Goal: Information Seeking & Learning: Learn about a topic

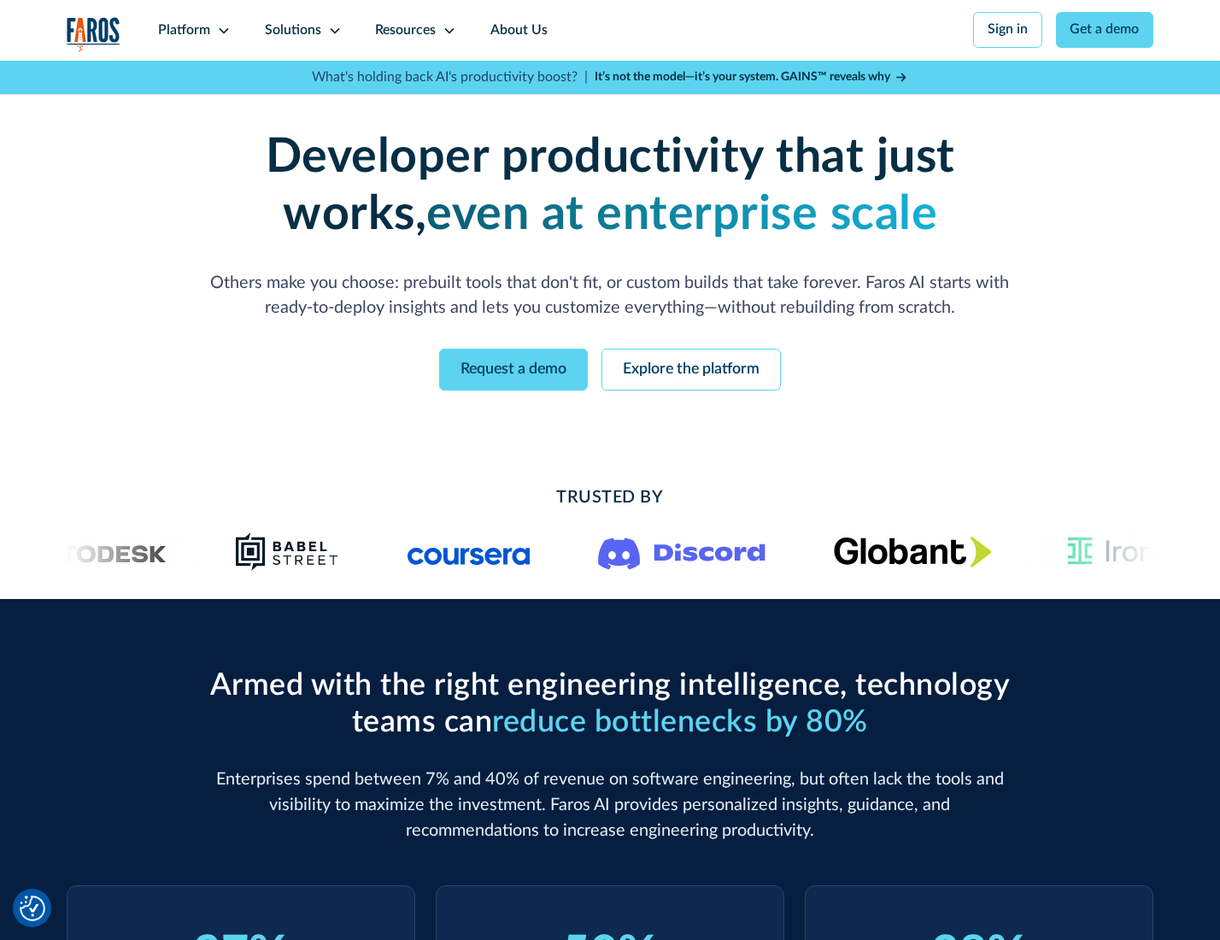
click at [221, 30] on icon at bounding box center [224, 31] width 14 height 14
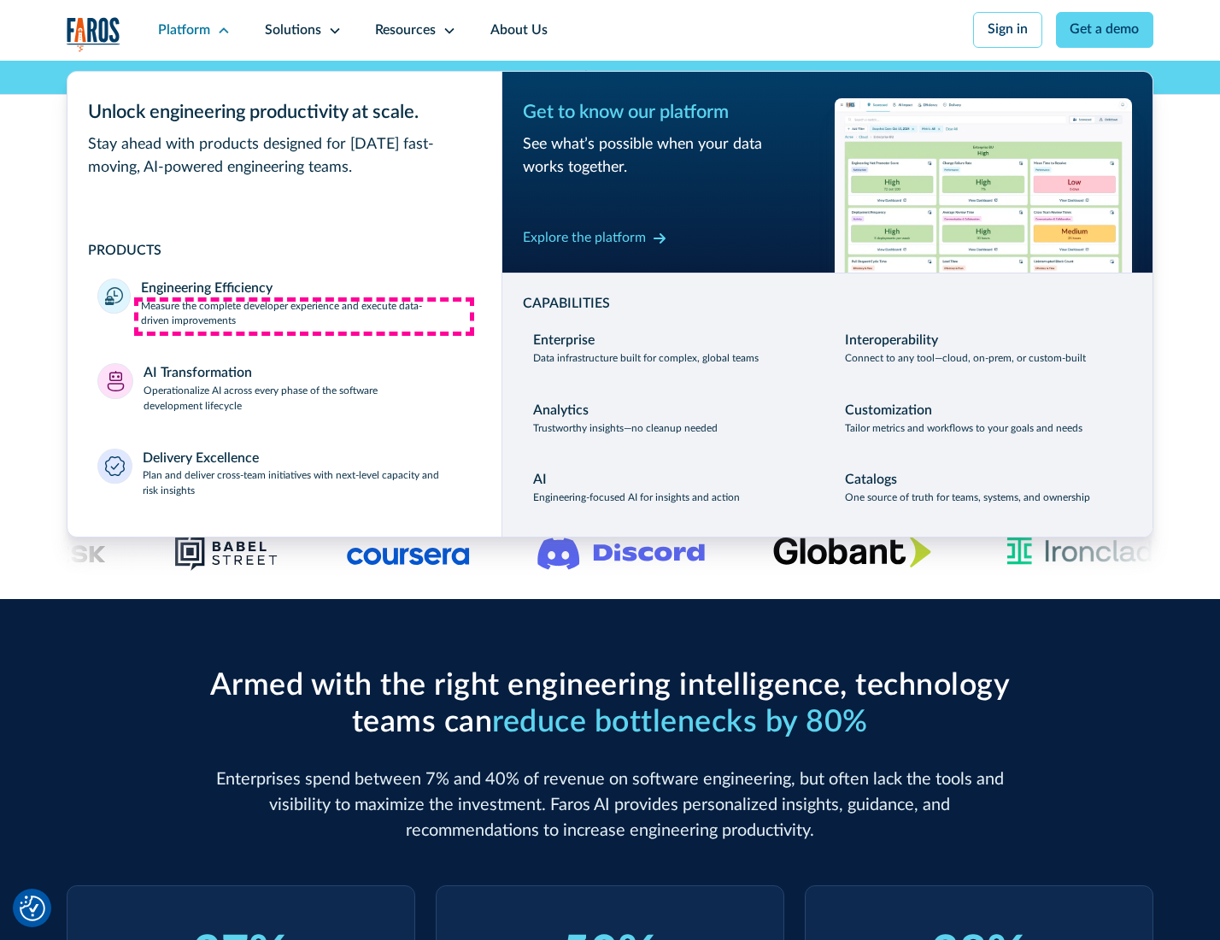
click at [304, 316] on p "Measure the complete developer experience and execute data-driven improvements" at bounding box center [306, 314] width 330 height 31
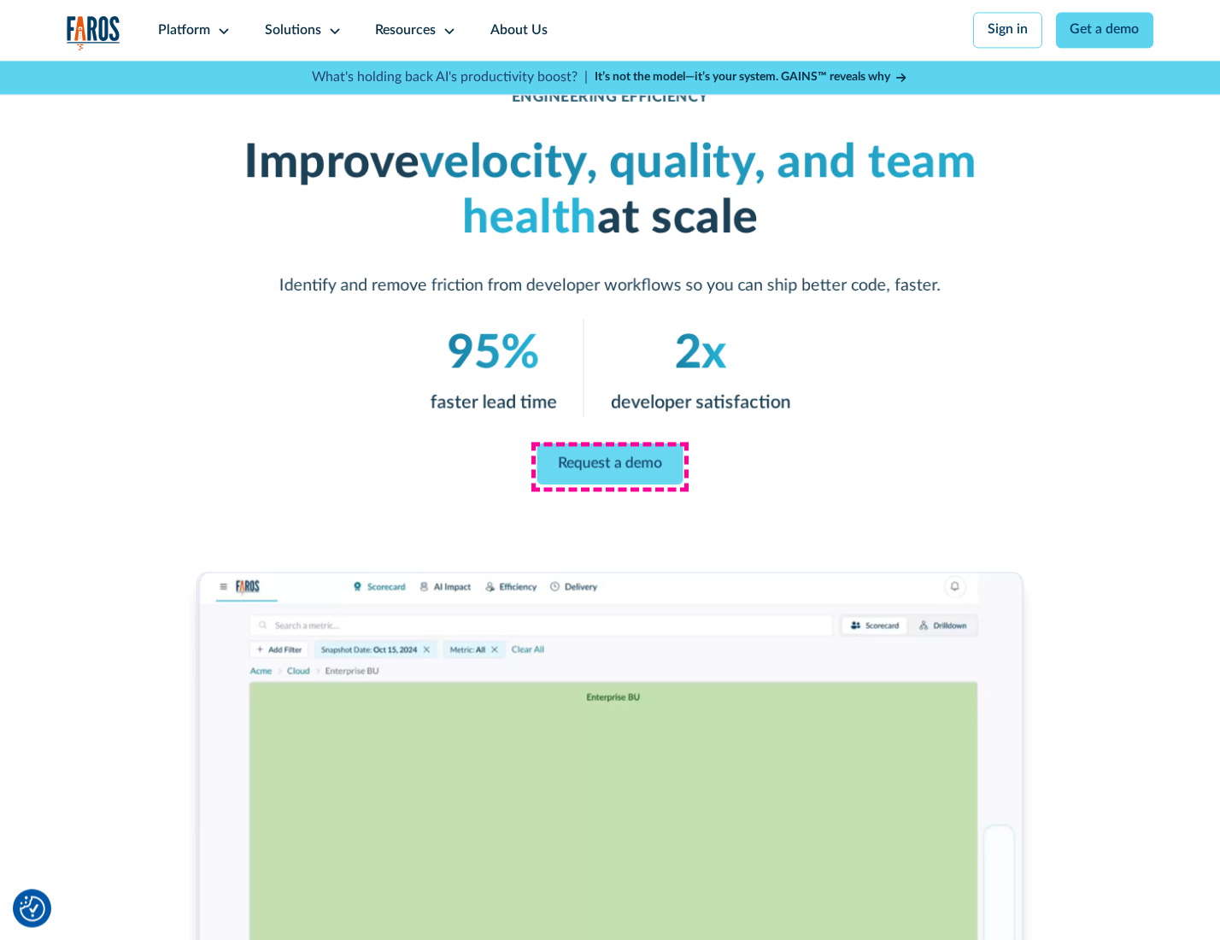
click at [609, 465] on link "Request a demo" at bounding box center [610, 463] width 146 height 41
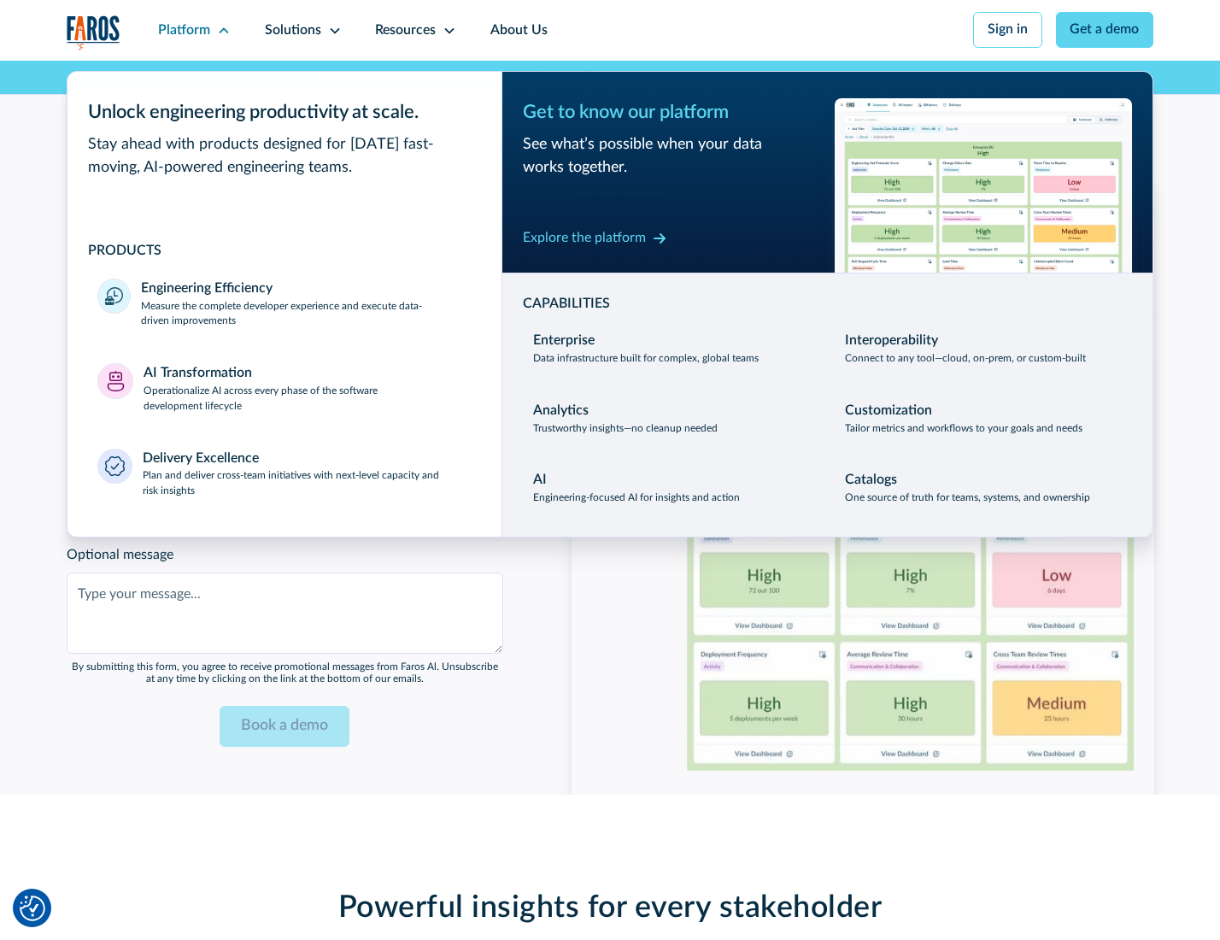
scroll to position [3718, 0]
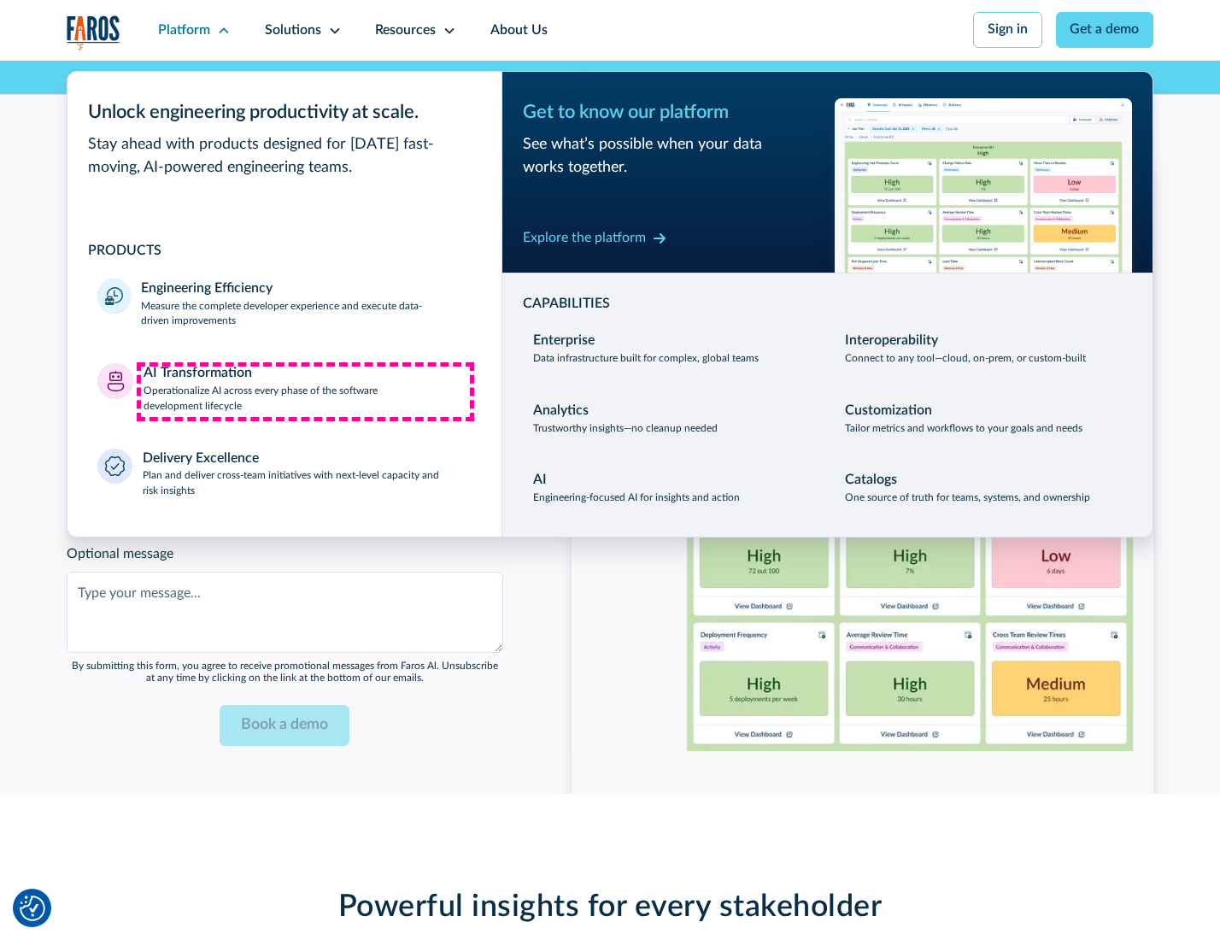
click at [305, 391] on p "Operationalize AI across every phase of the software development lifecycle" at bounding box center [307, 398] width 328 height 31
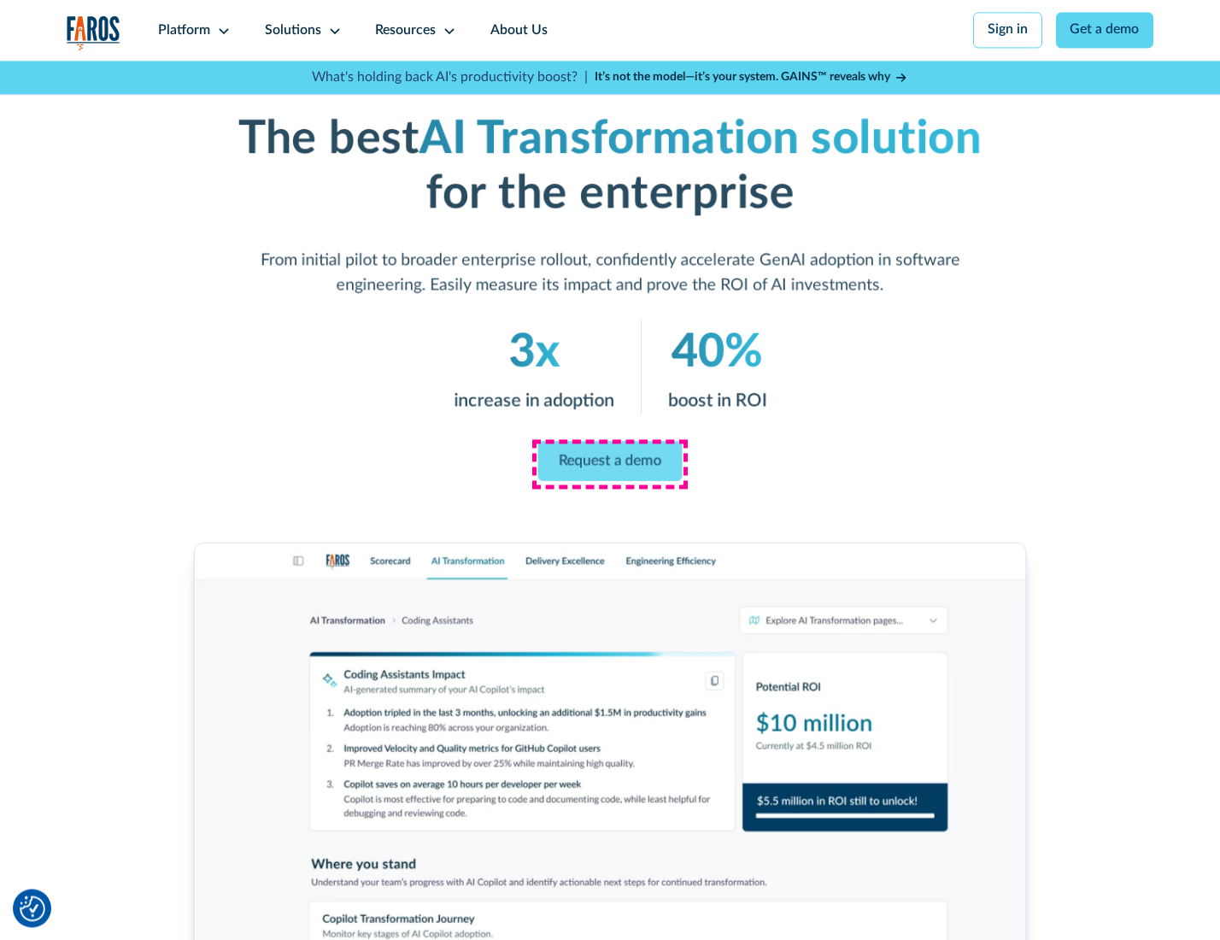
click at [609, 464] on link "Request a demo" at bounding box center [610, 461] width 144 height 40
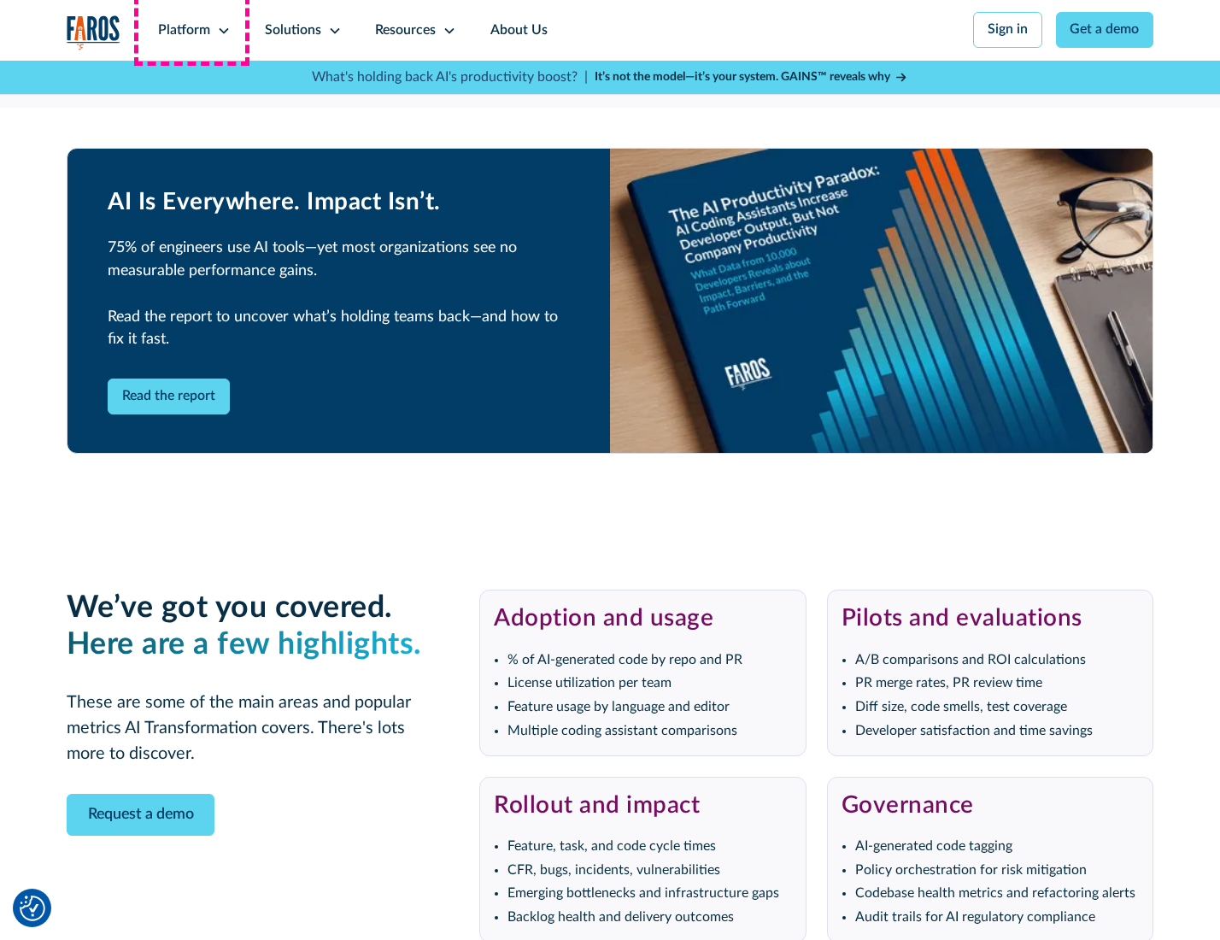
click at [191, 30] on div "Platform" at bounding box center [184, 30] width 52 height 20
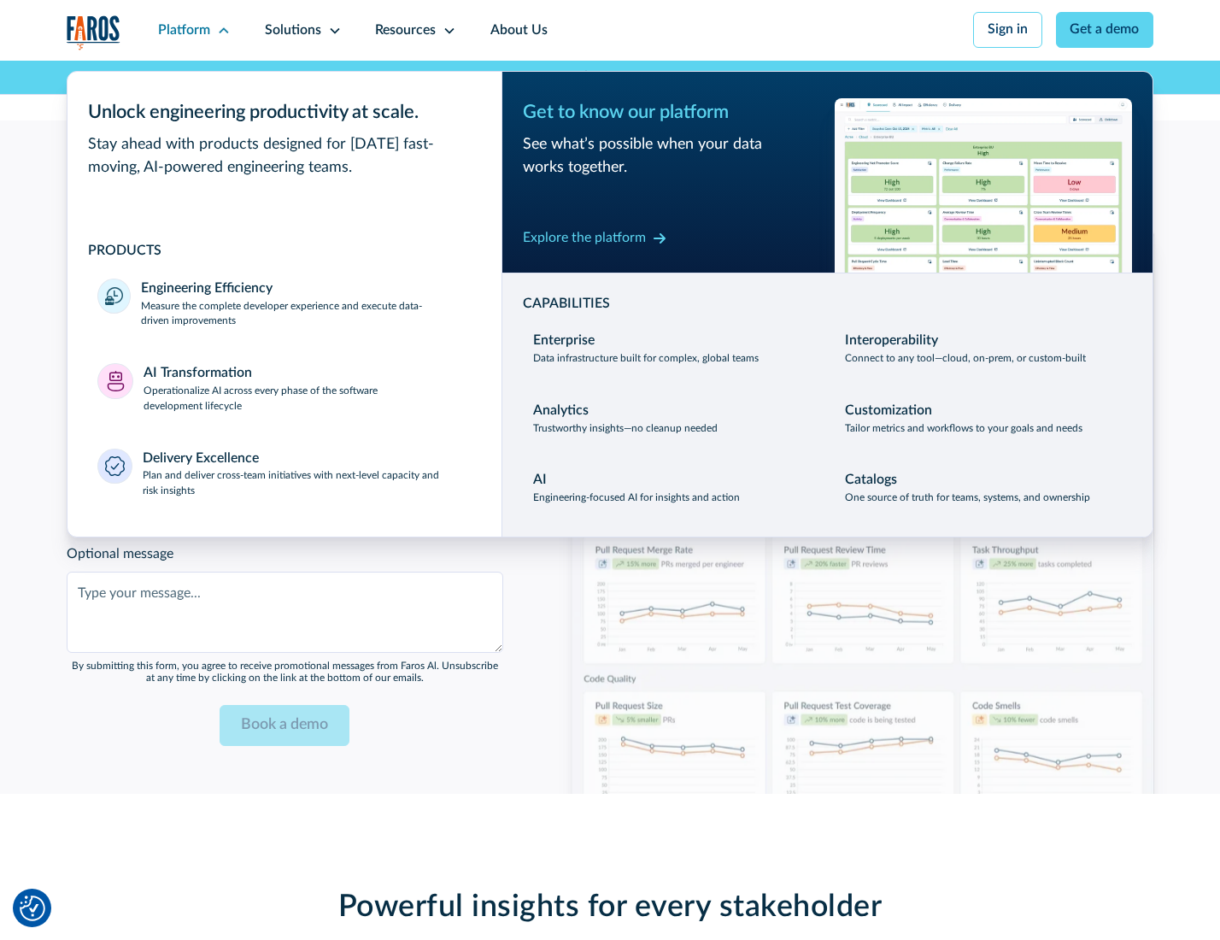
scroll to position [4130, 0]
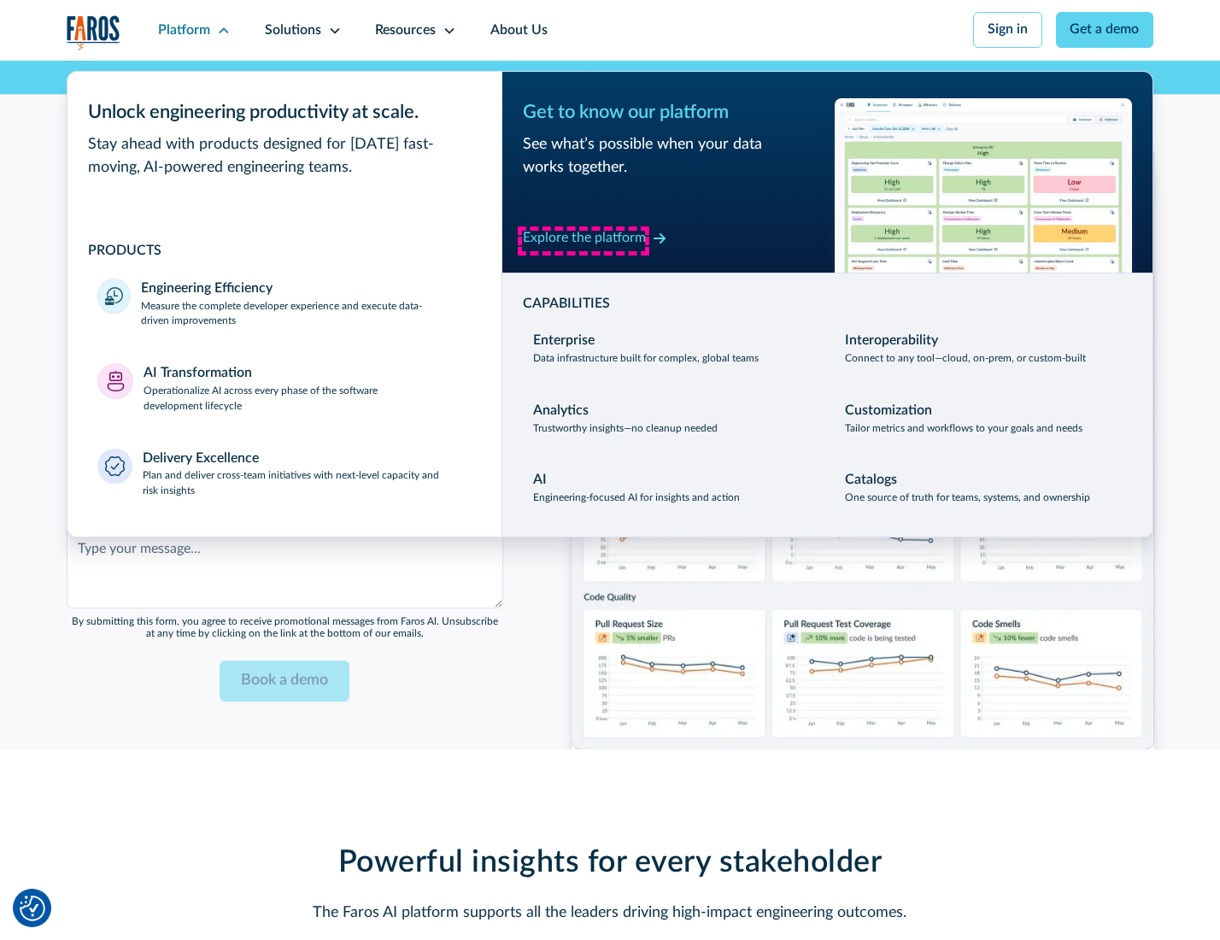
click at [583, 240] on div "Explore the platform" at bounding box center [584, 238] width 123 height 20
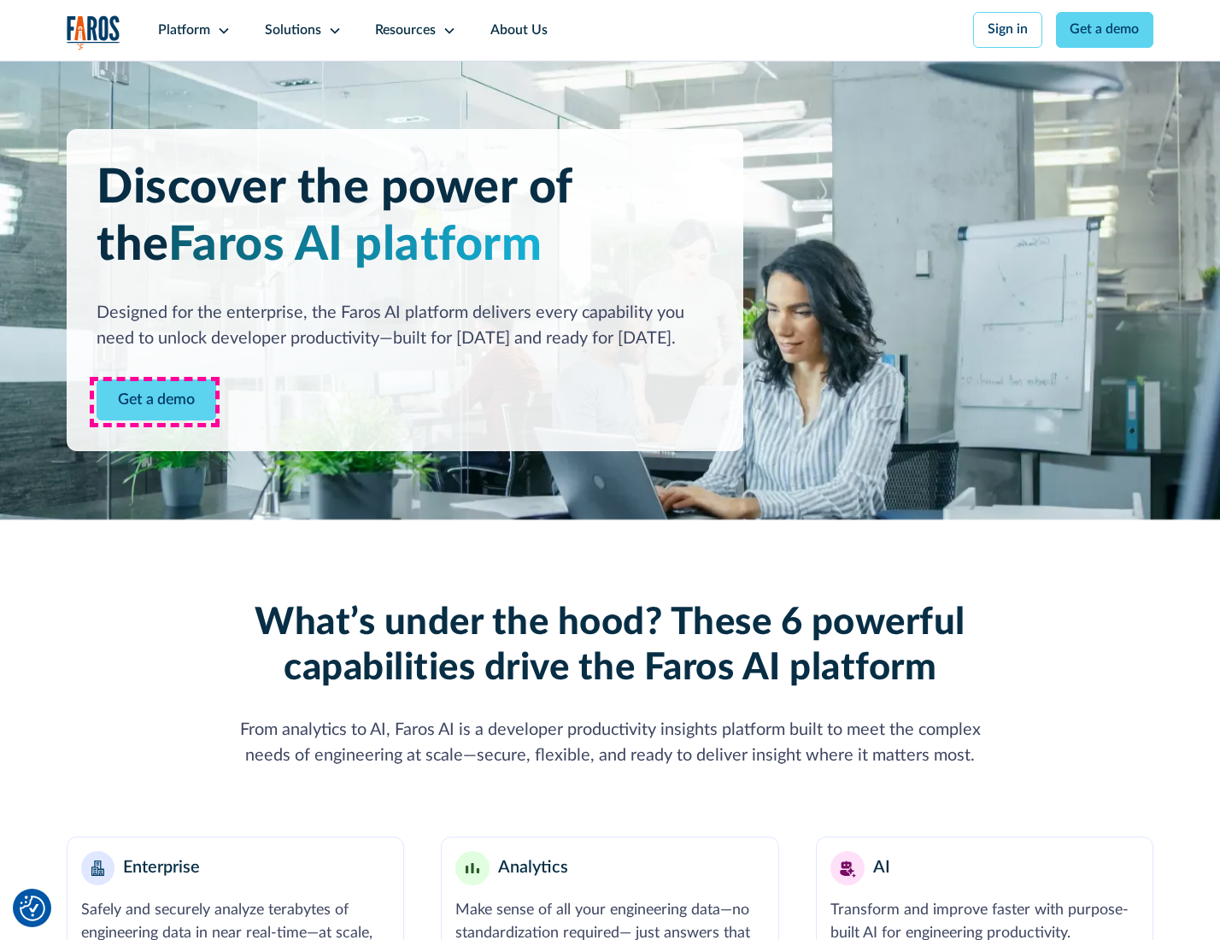
click at [155, 401] on link "Get a demo" at bounding box center [157, 400] width 120 height 42
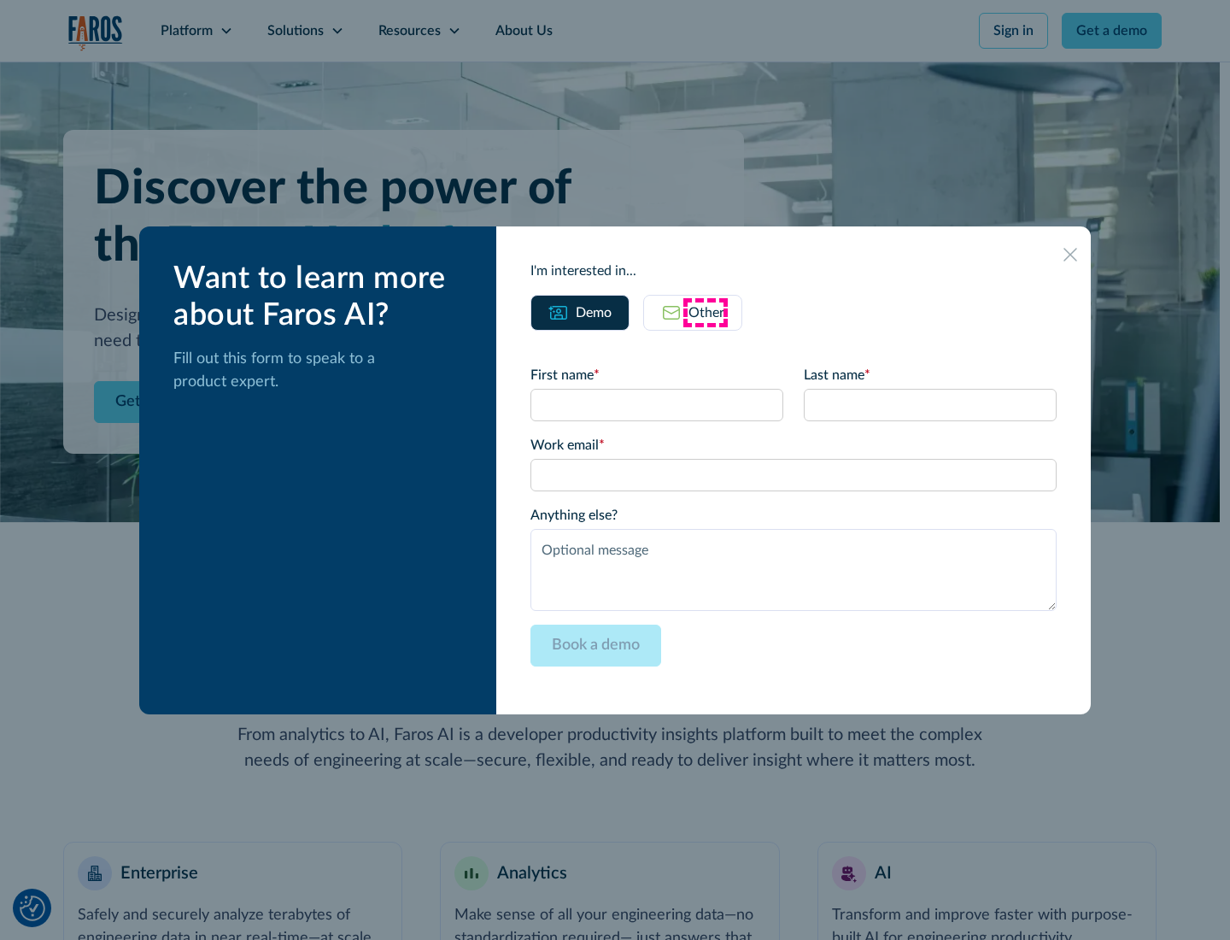
click at [705, 312] on div "Other" at bounding box center [706, 312] width 36 height 20
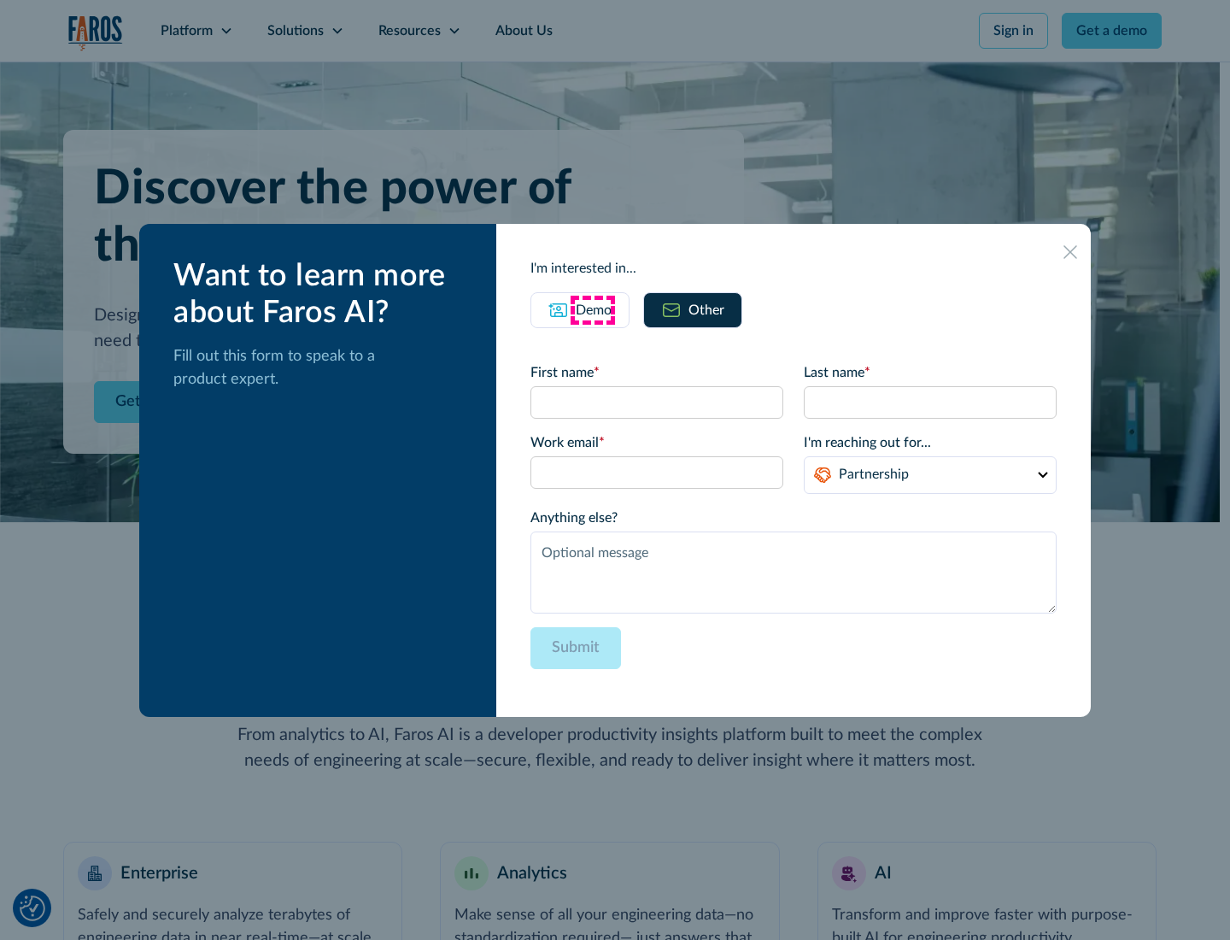
click at [592, 309] on div "Demo" at bounding box center [594, 310] width 36 height 20
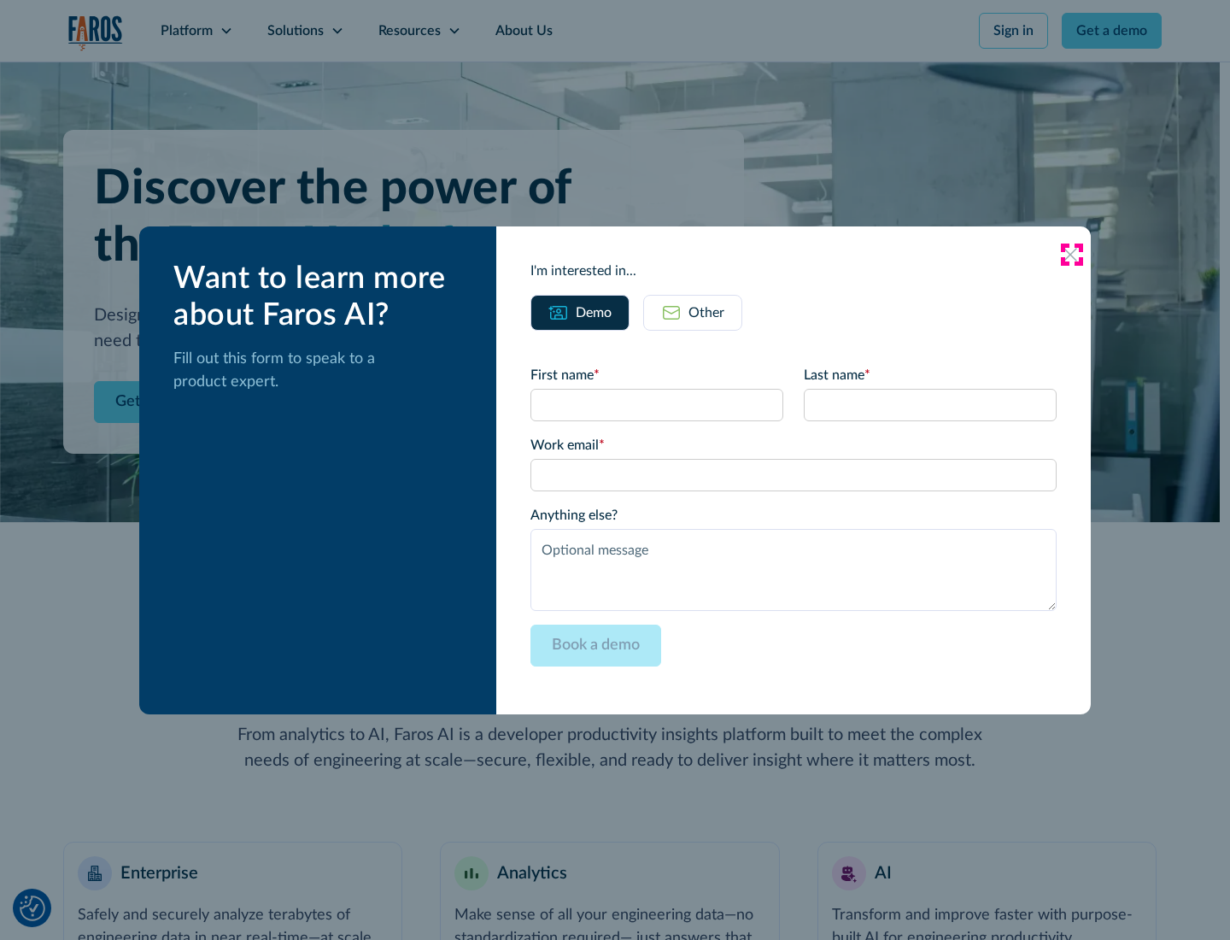
click at [1071, 254] on icon at bounding box center [1070, 255] width 14 height 14
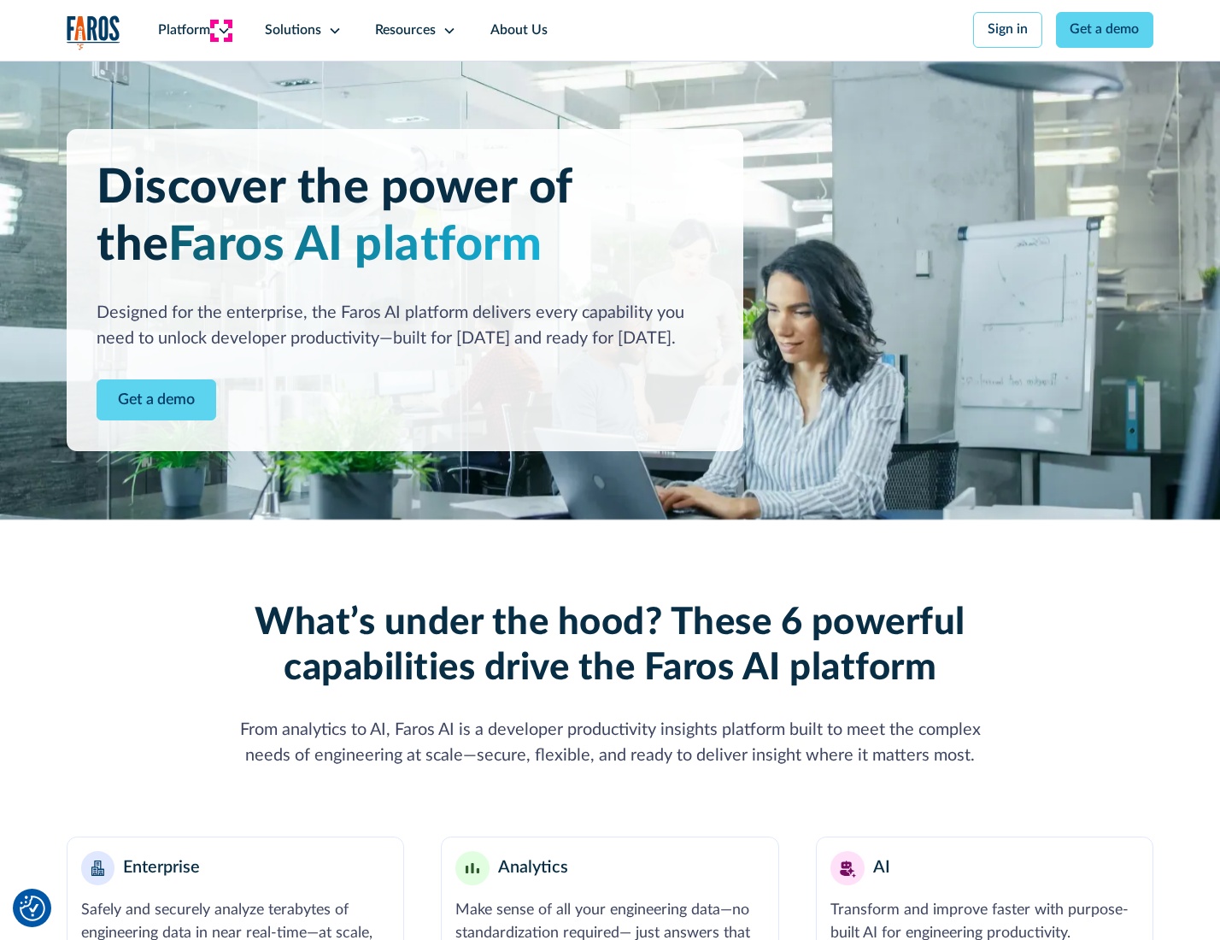
click at [221, 30] on icon at bounding box center [224, 31] width 14 height 14
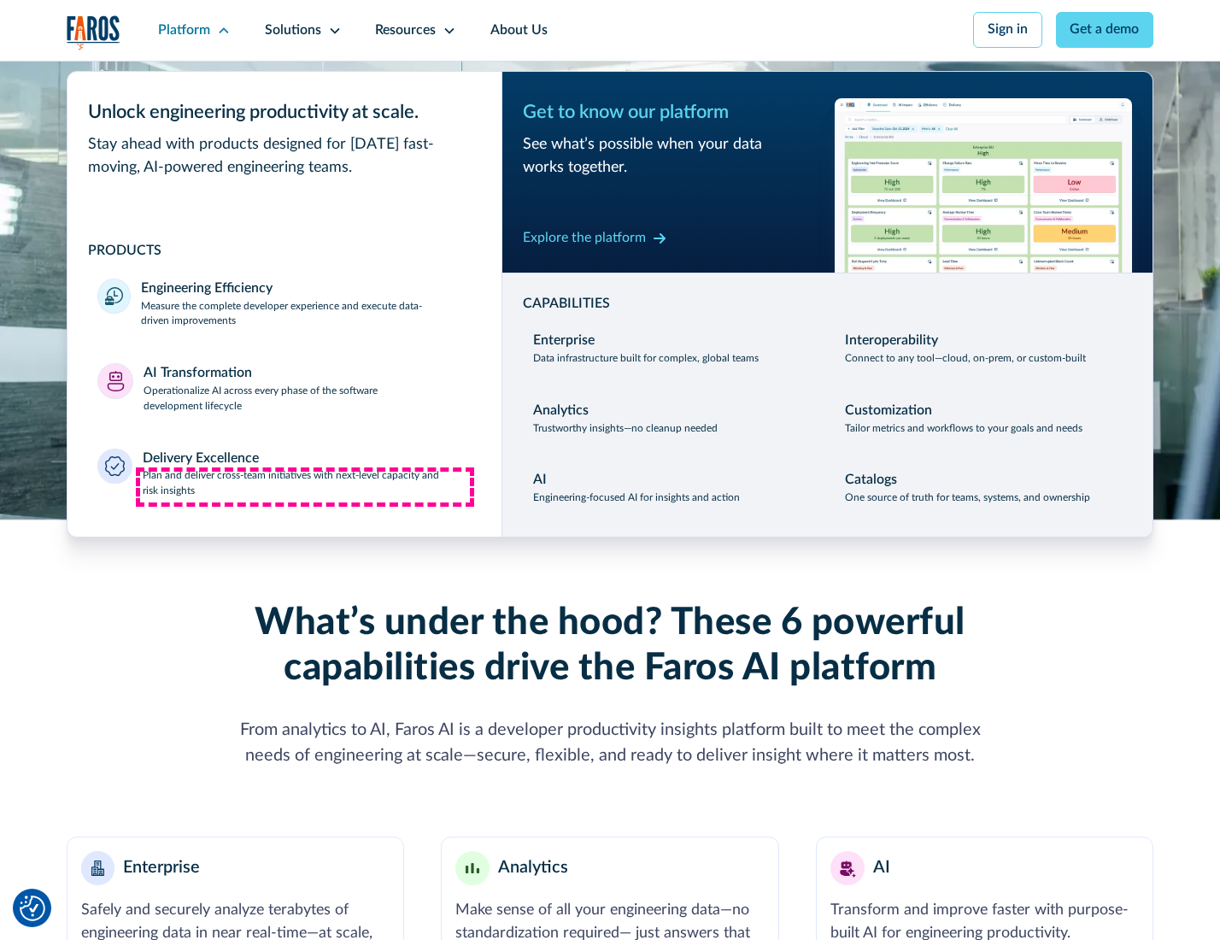
click at [305, 487] on p "Plan and deliver cross-team initiatives with next-level capacity and risk insig…" at bounding box center [307, 483] width 329 height 31
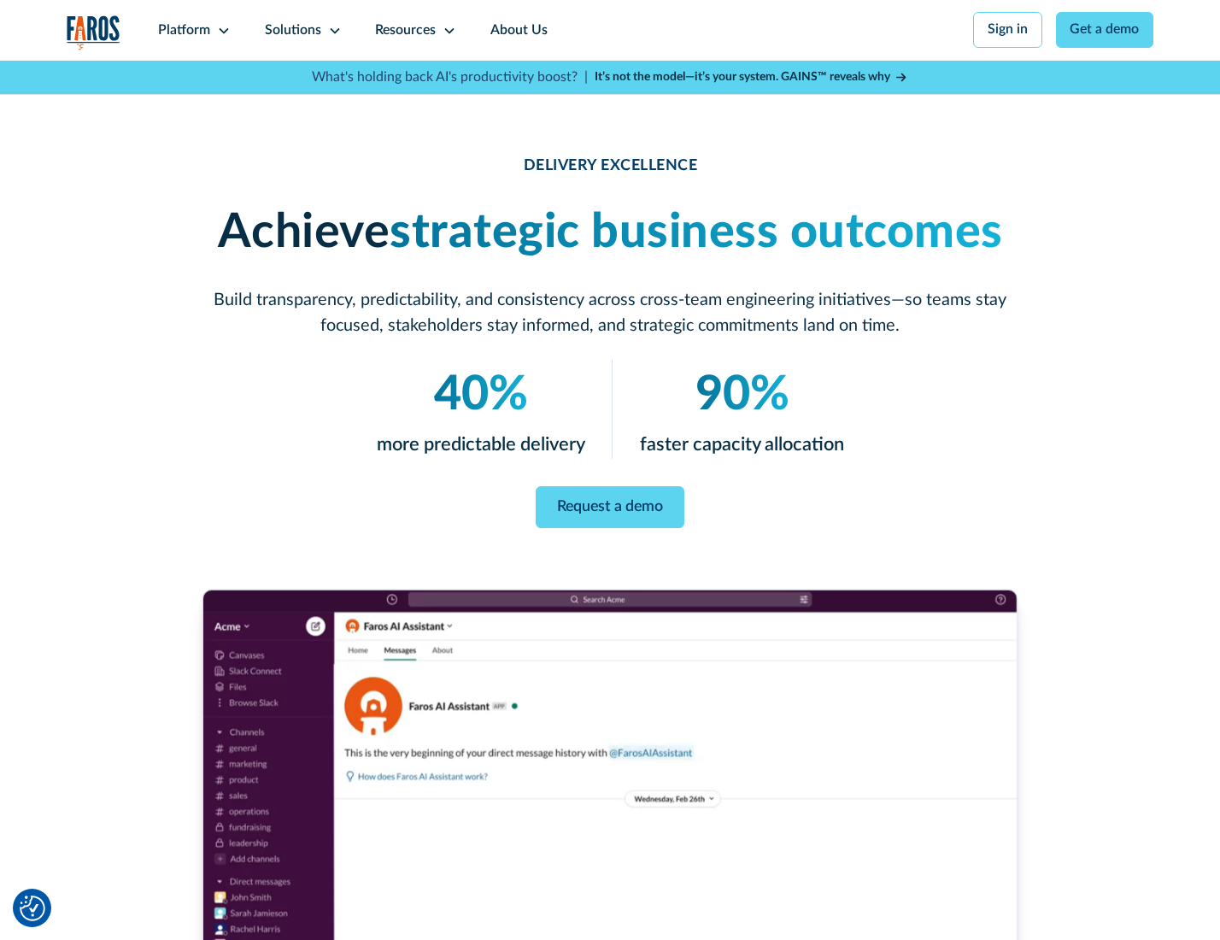
click at [331, 30] on icon at bounding box center [335, 31] width 14 height 14
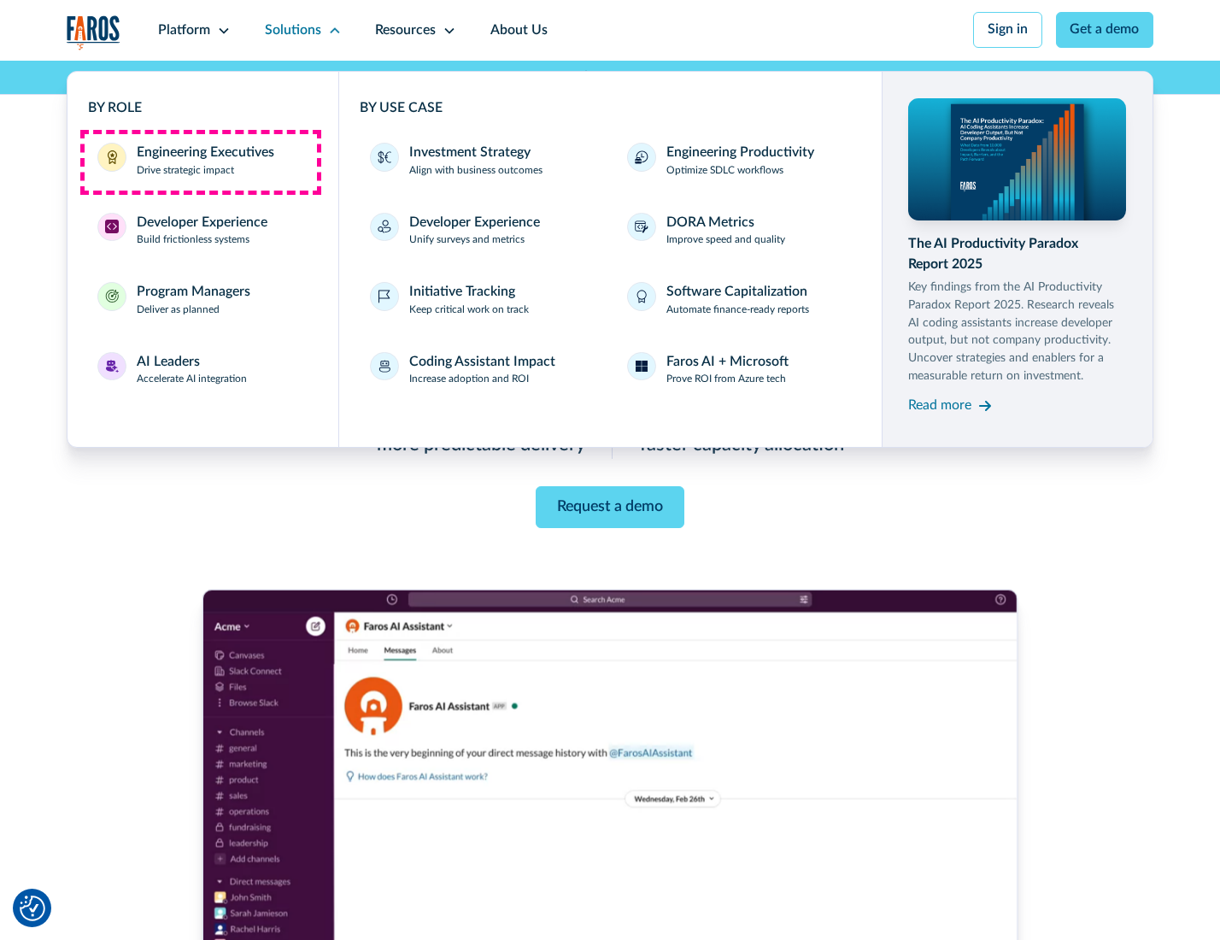
click at [200, 161] on div "Engineering Executives" at bounding box center [206, 153] width 138 height 20
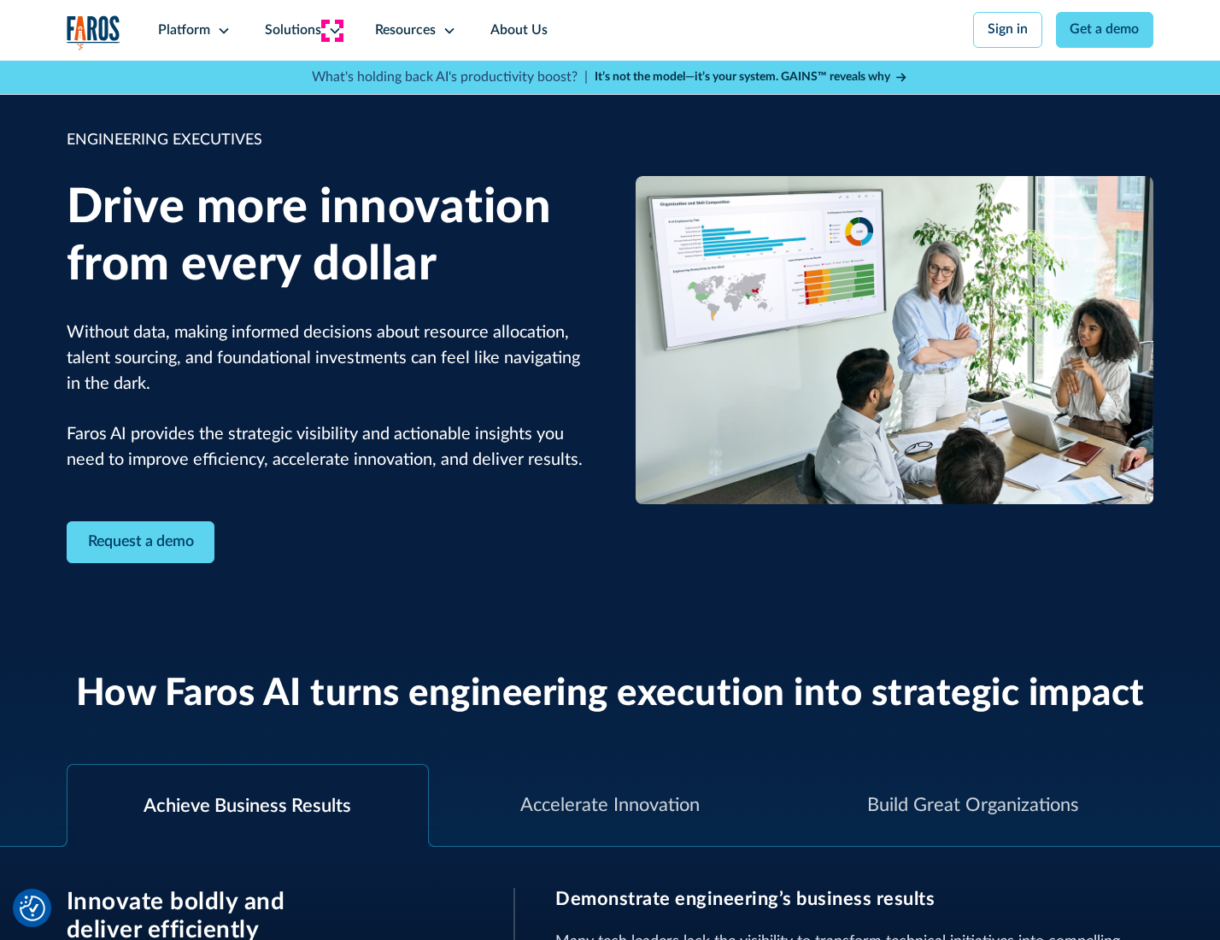
click at [331, 30] on icon at bounding box center [335, 31] width 14 height 14
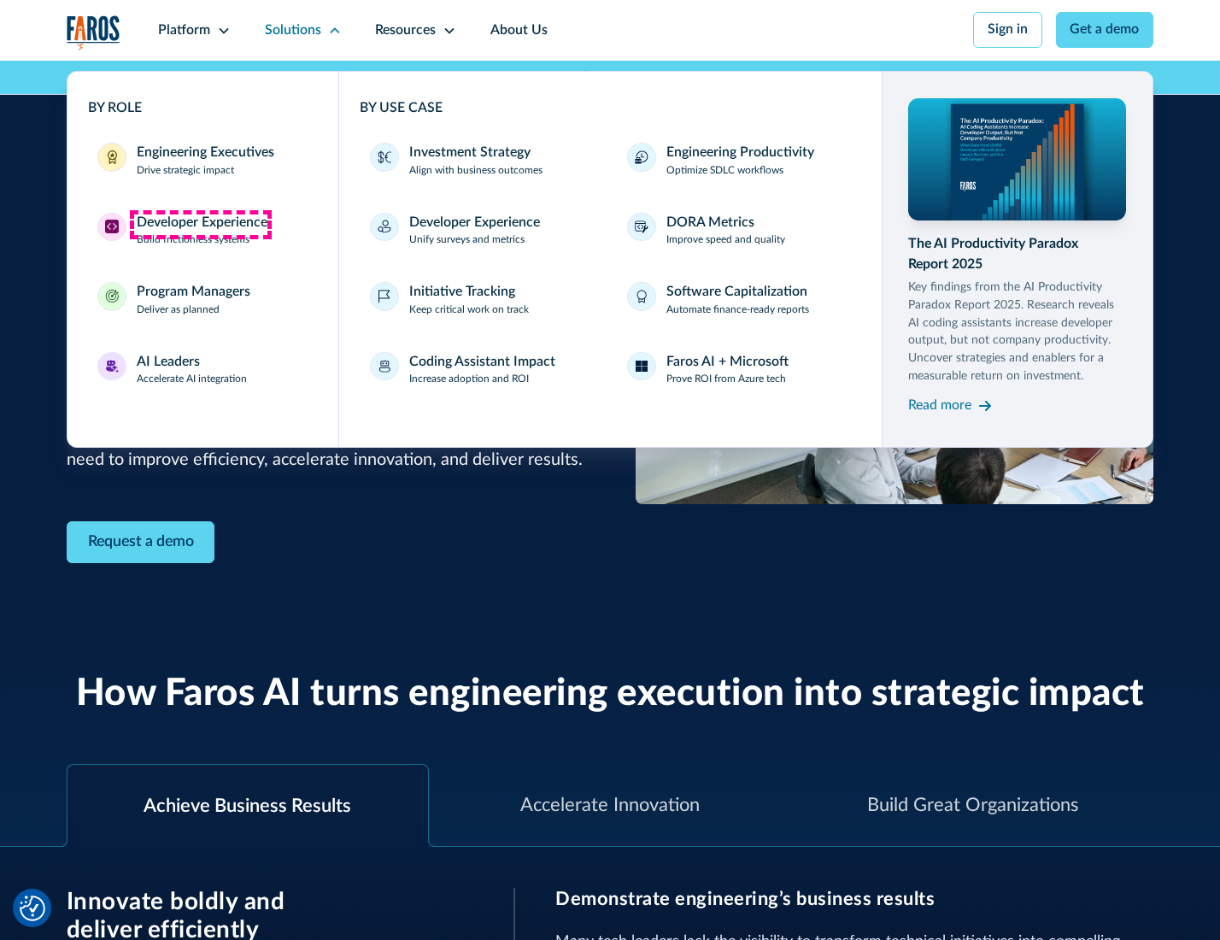
click at [200, 224] on div "Developer Experience" at bounding box center [202, 223] width 131 height 20
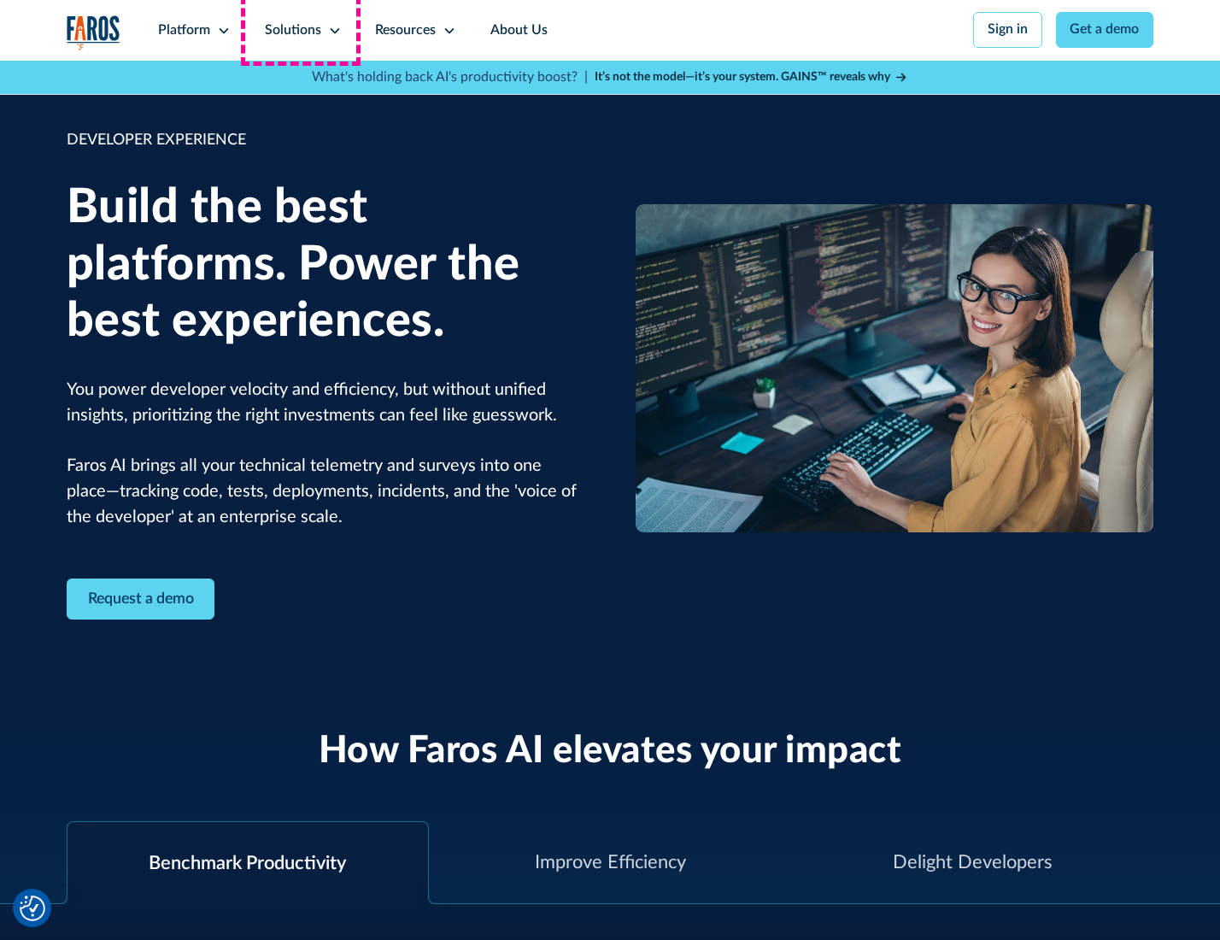
click at [301, 30] on div "Solutions" at bounding box center [293, 30] width 56 height 20
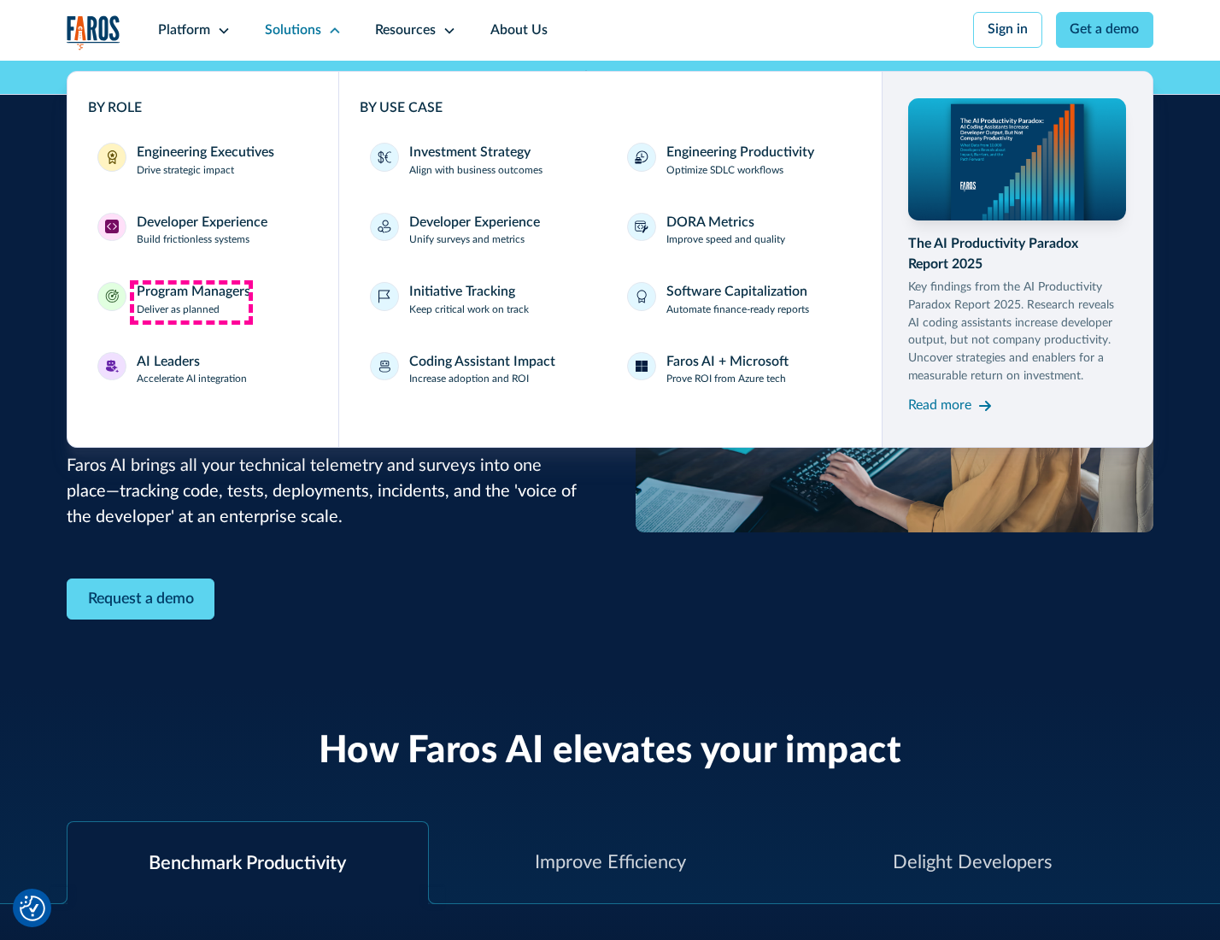
click at [190, 301] on div "Program Managers" at bounding box center [194, 292] width 114 height 20
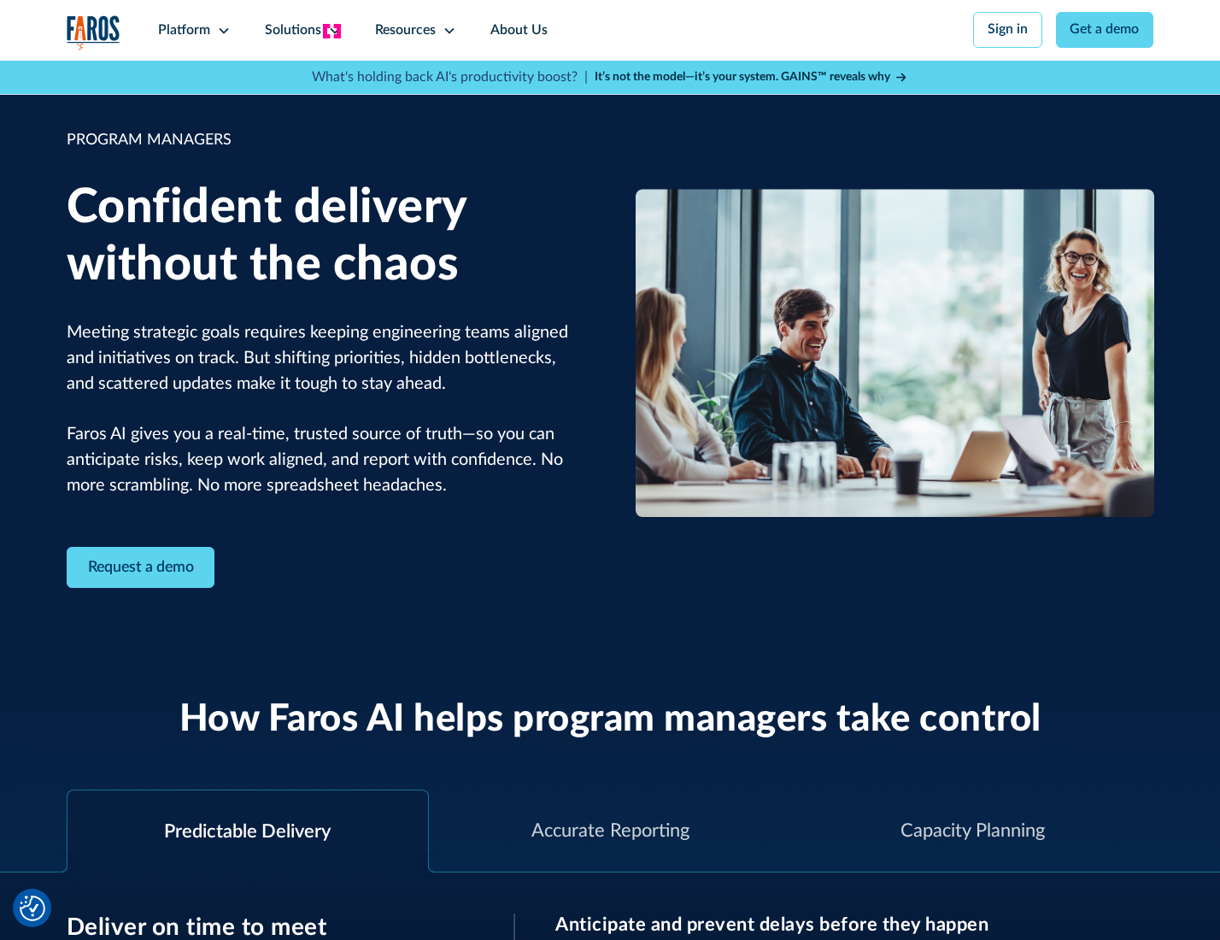
click at [331, 31] on icon at bounding box center [335, 31] width 14 height 14
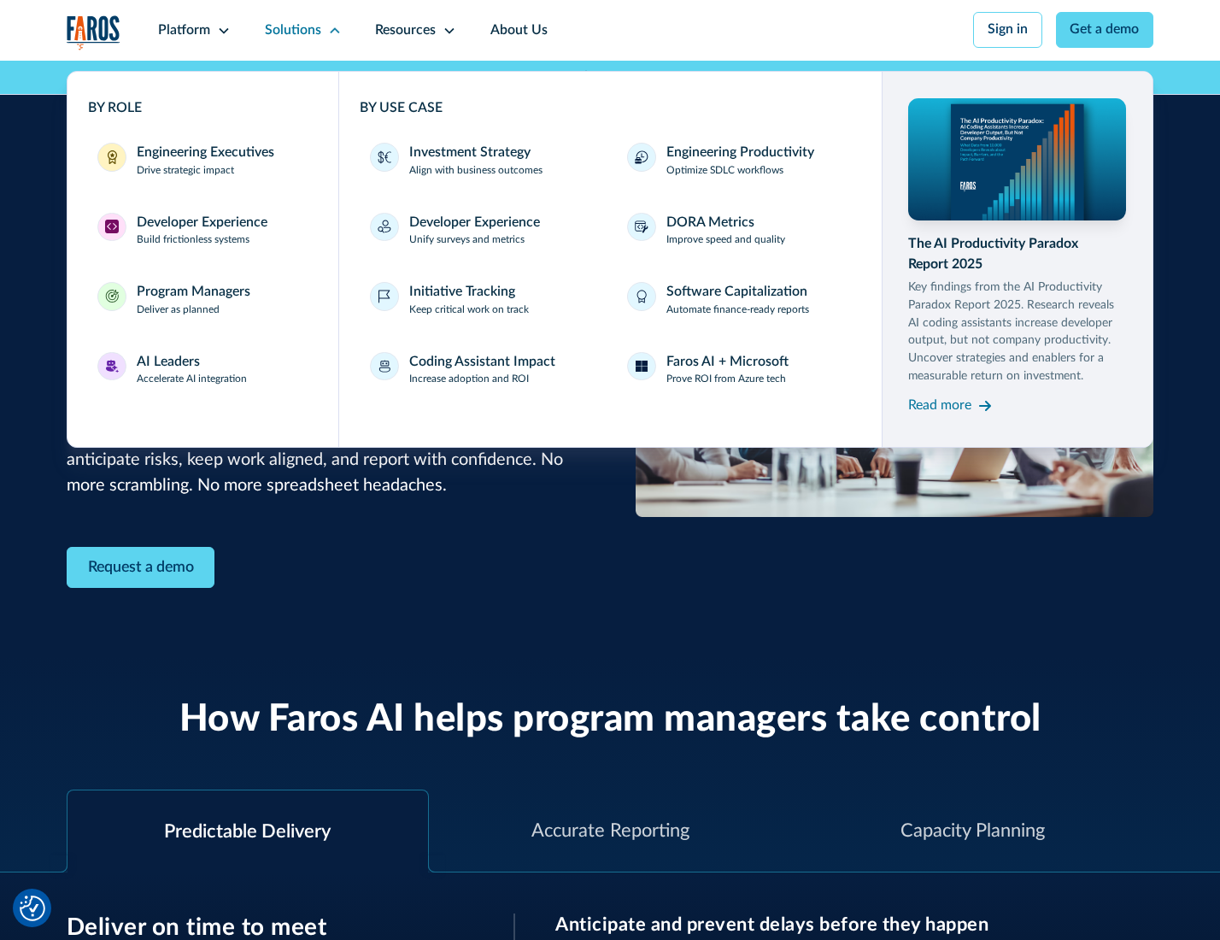
click at [190, 372] on div "AI Leaders" at bounding box center [168, 362] width 63 height 20
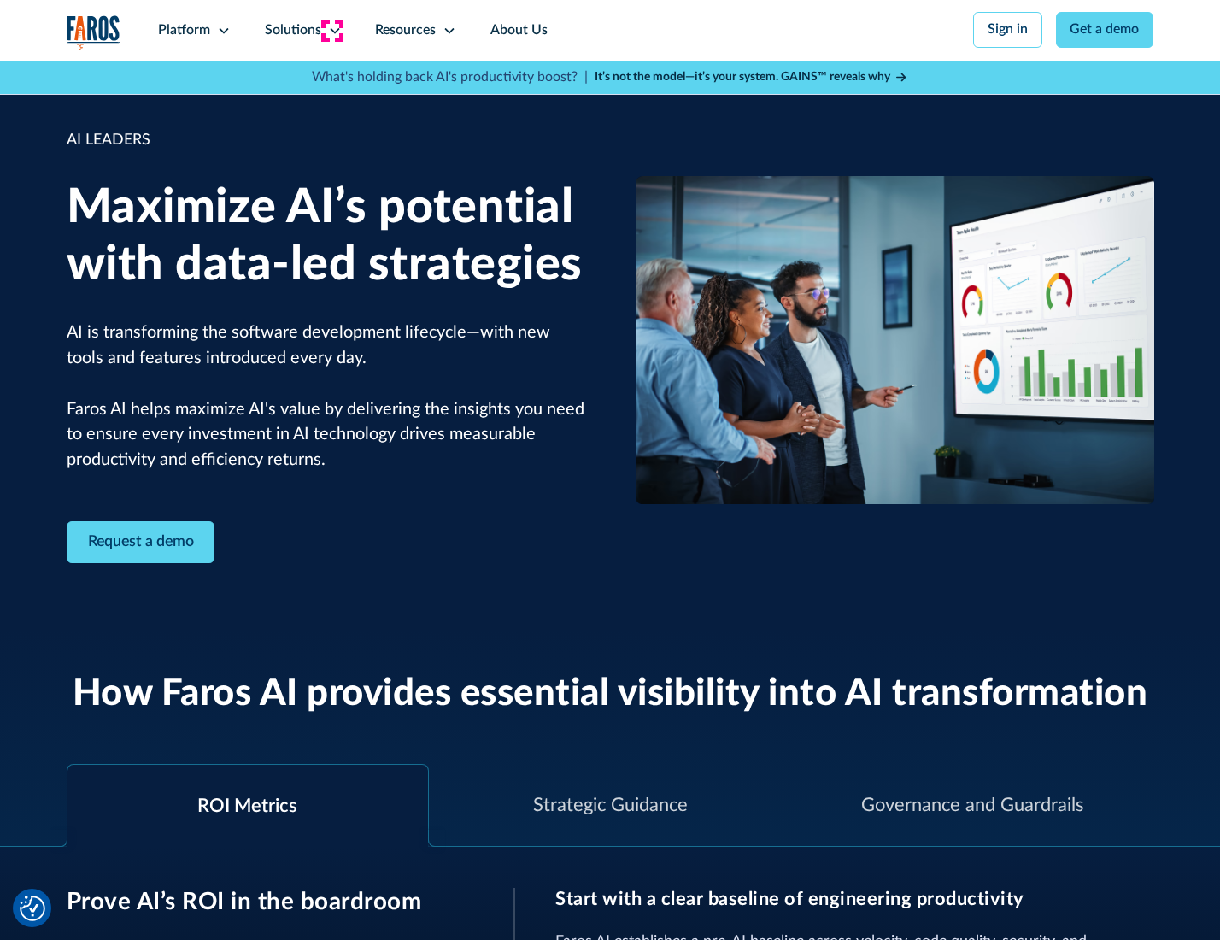
click at [331, 30] on icon at bounding box center [335, 31] width 14 height 14
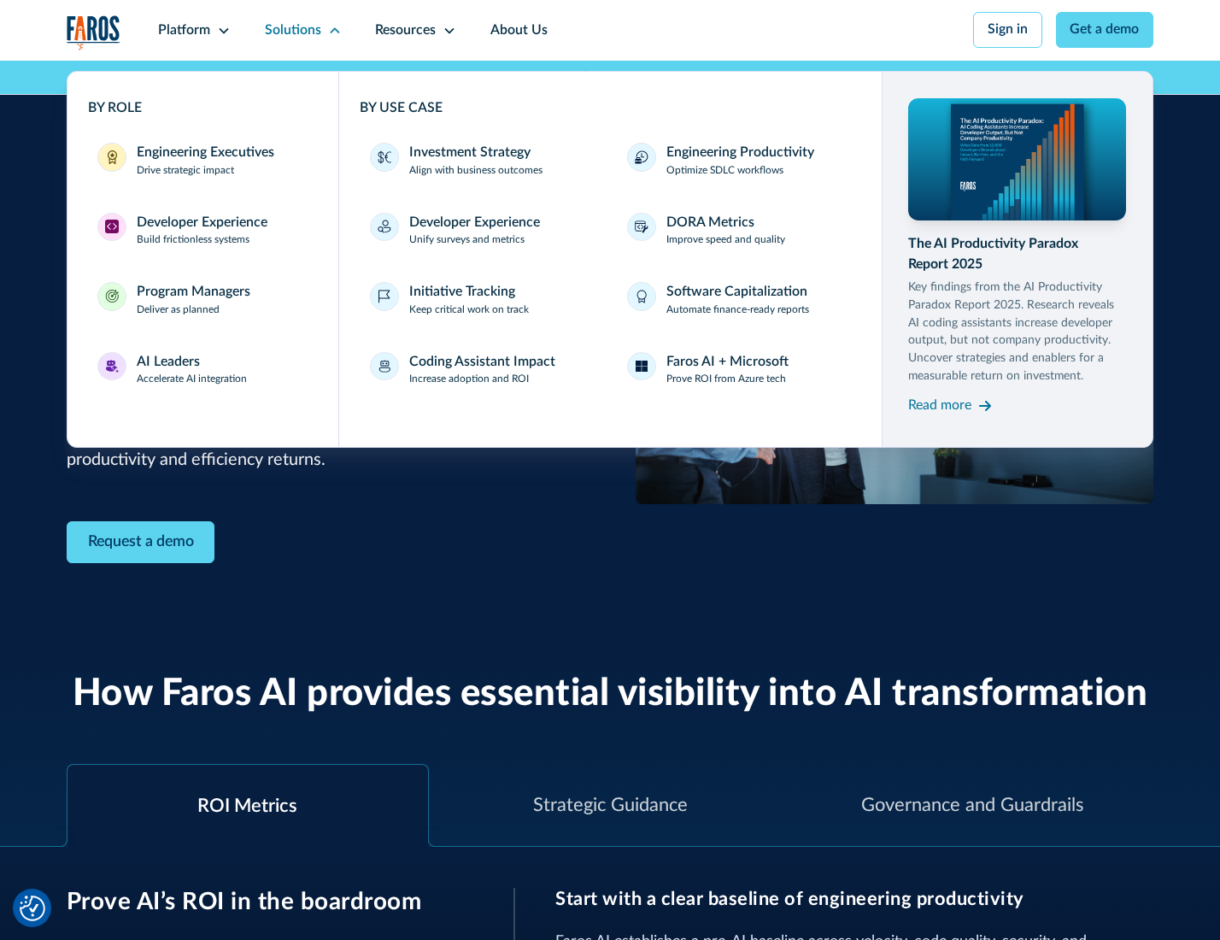
click at [468, 154] on div "Investment Strategy" at bounding box center [469, 153] width 121 height 20
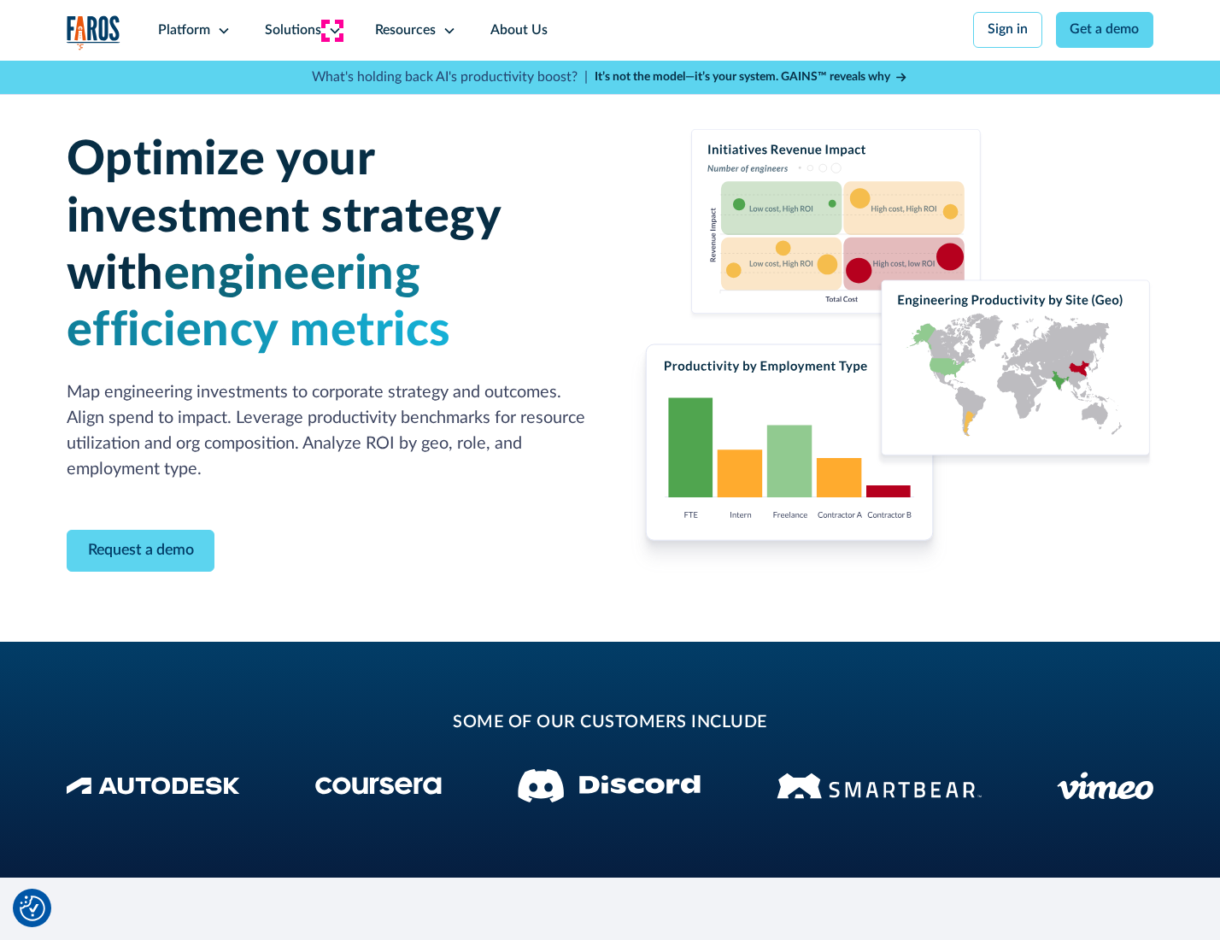
click at [331, 30] on icon at bounding box center [335, 31] width 14 height 14
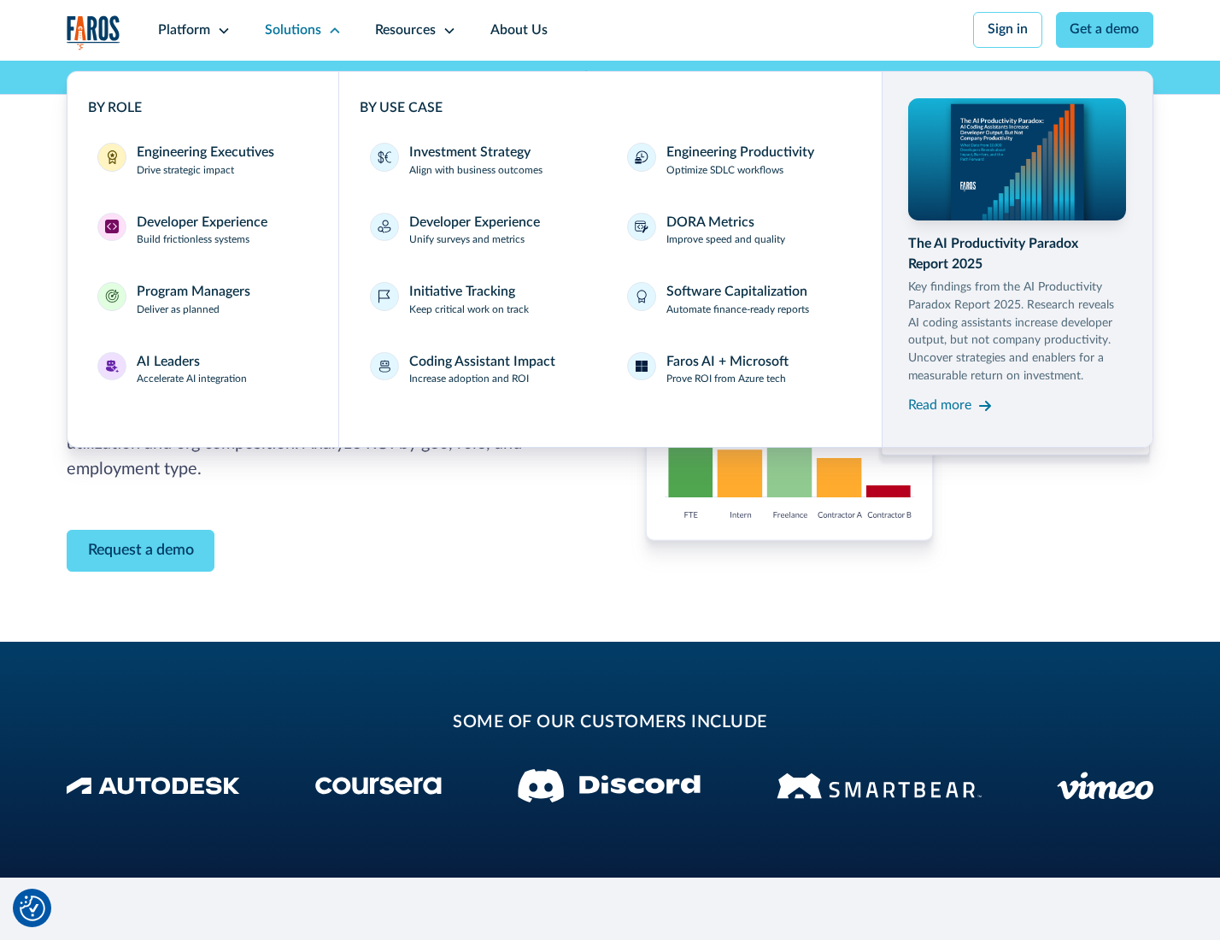
click at [727, 382] on p "Prove ROI from Azure tech" at bounding box center [726, 379] width 120 height 15
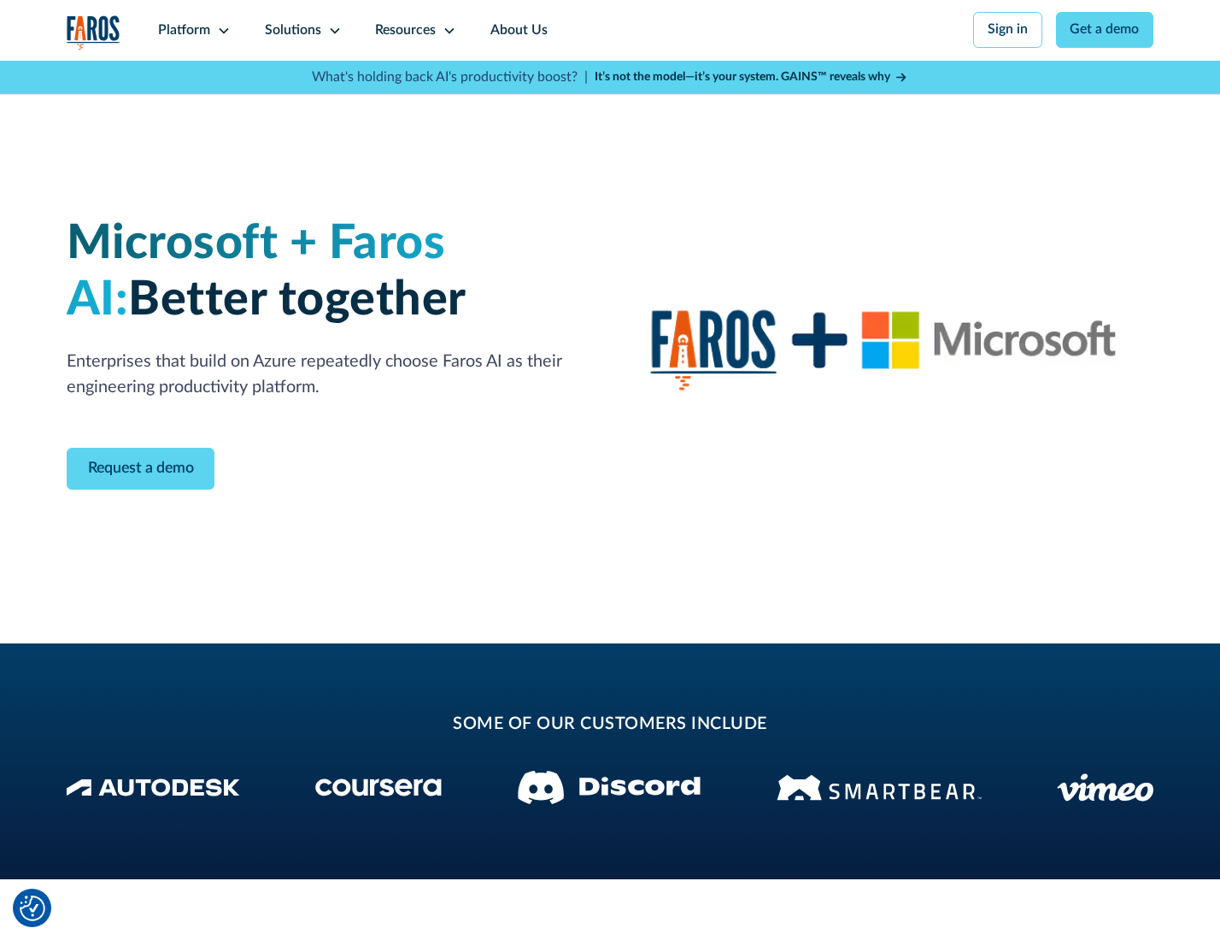
click at [331, 30] on icon at bounding box center [335, 31] width 14 height 14
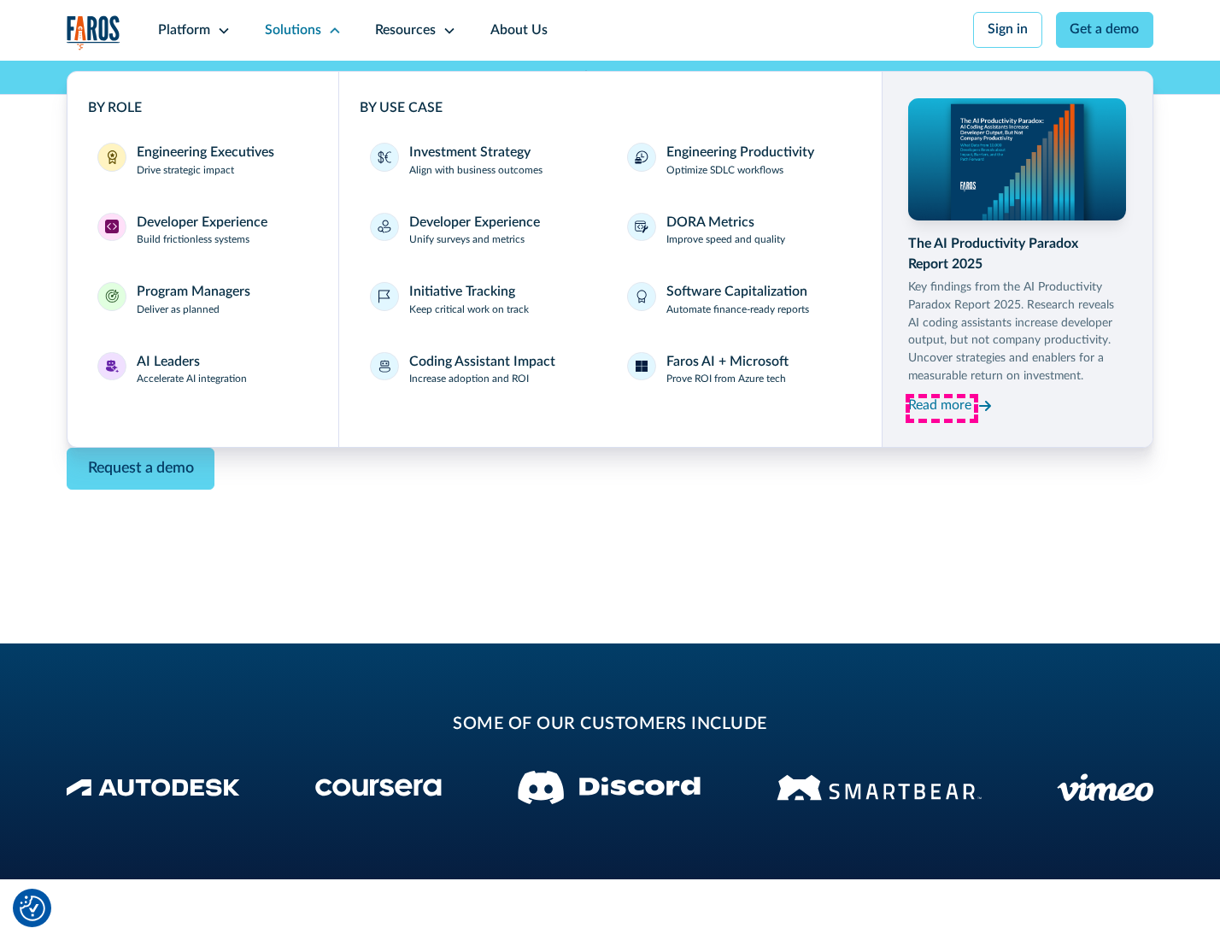
click at [941, 408] on div "Read more" at bounding box center [939, 405] width 63 height 20
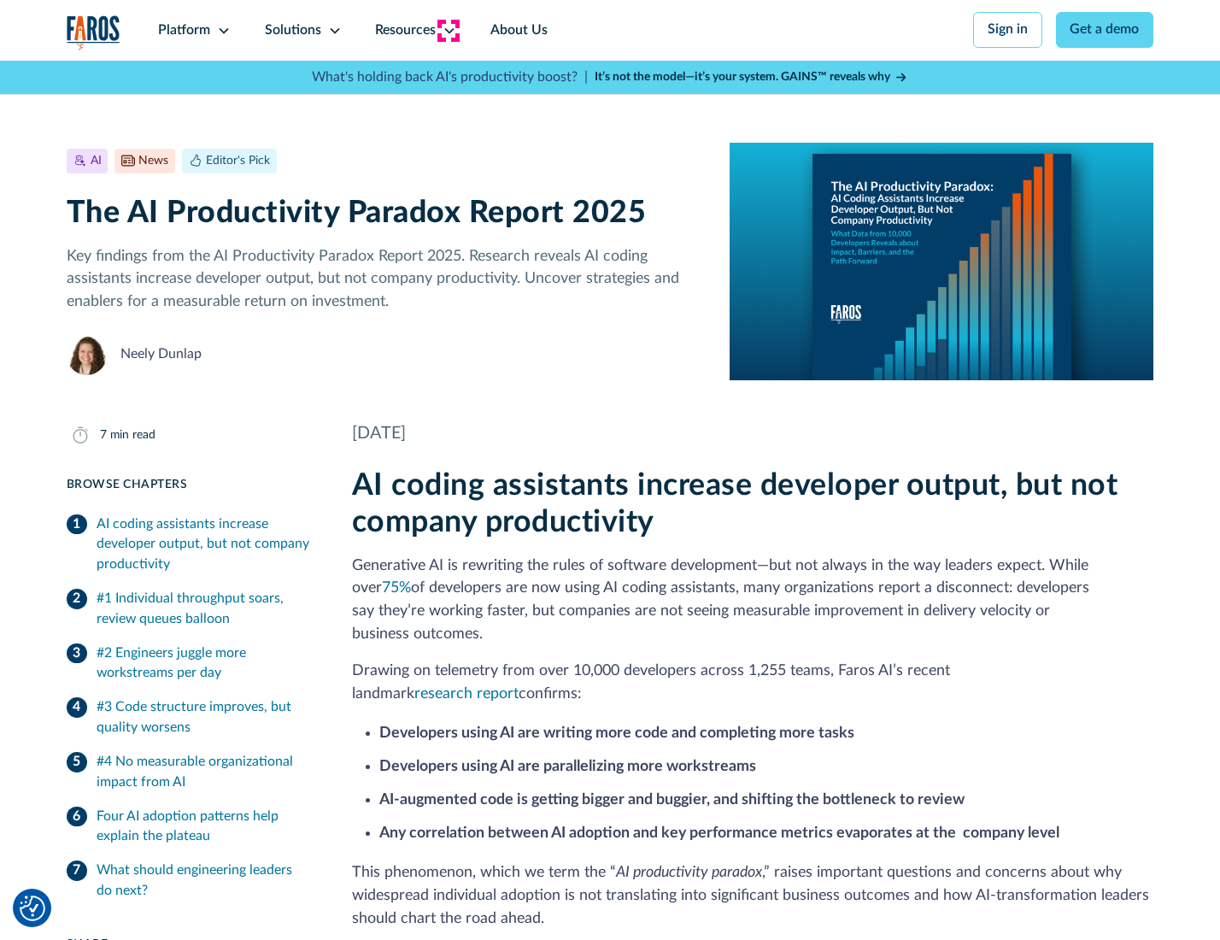
click at [448, 30] on icon at bounding box center [449, 31] width 14 height 14
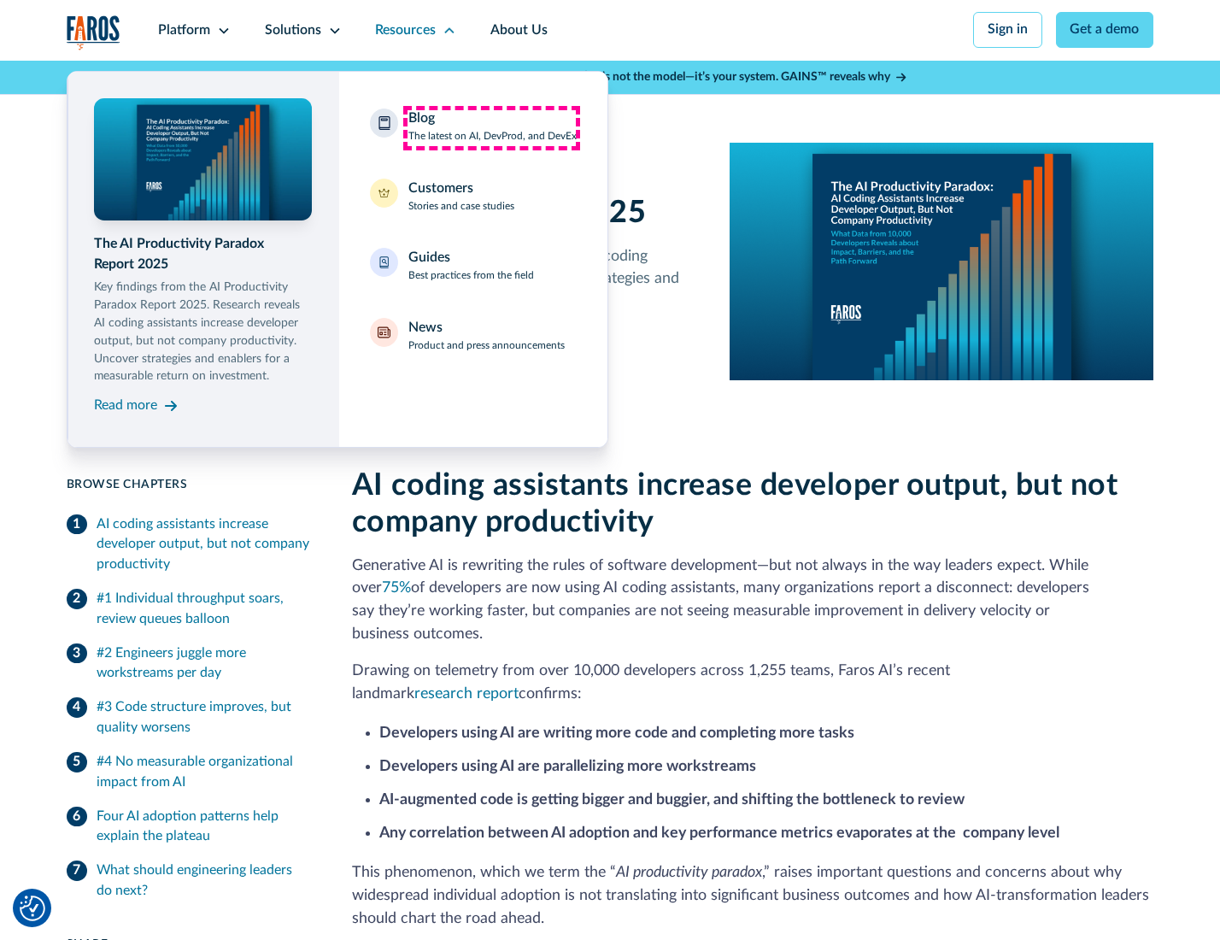
click at [491, 127] on div "Blog The latest on AI, DevProd, and DevEx" at bounding box center [492, 126] width 168 height 36
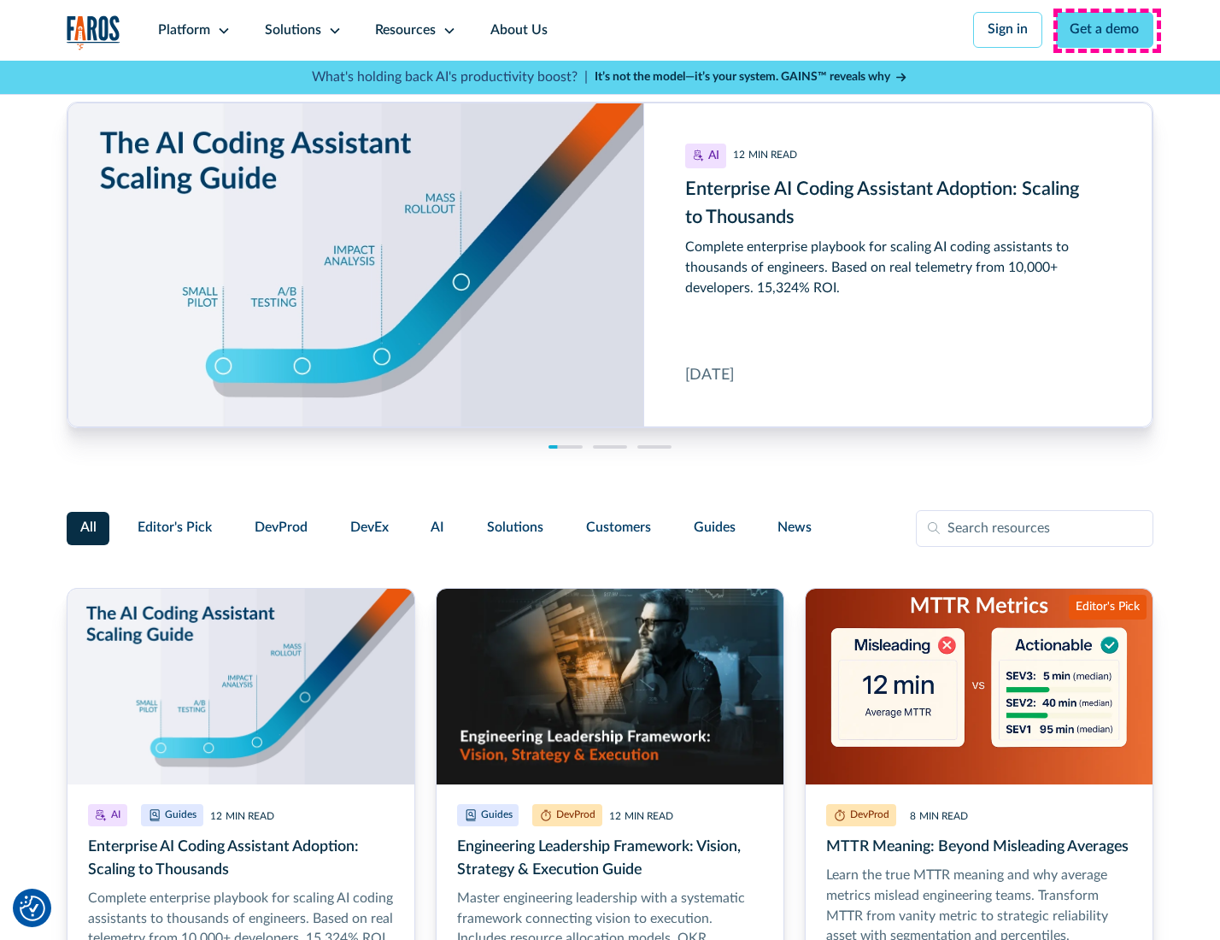
click at [1106, 30] on link "Get a demo" at bounding box center [1105, 30] width 98 height 36
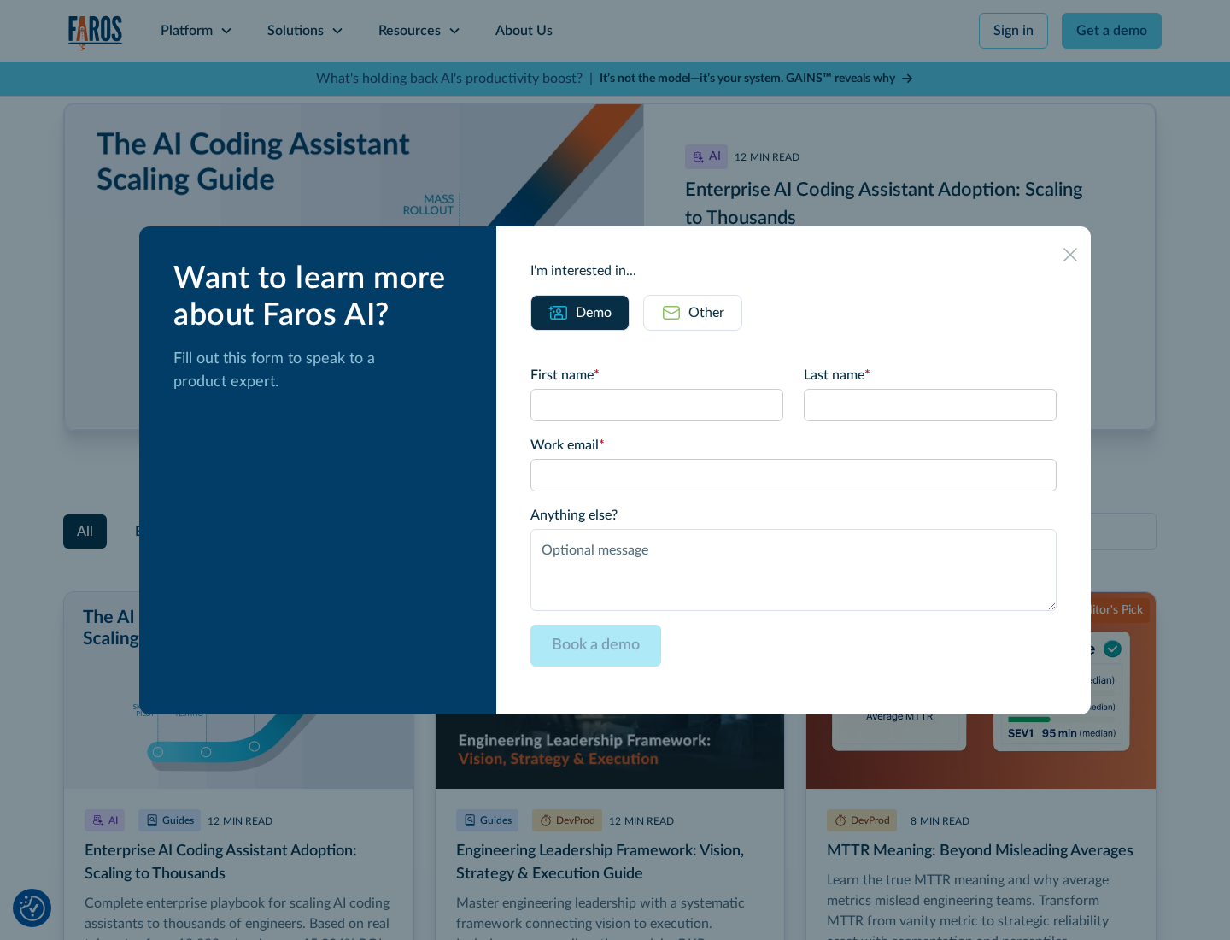
click at [692, 312] on div "Other" at bounding box center [706, 312] width 36 height 20
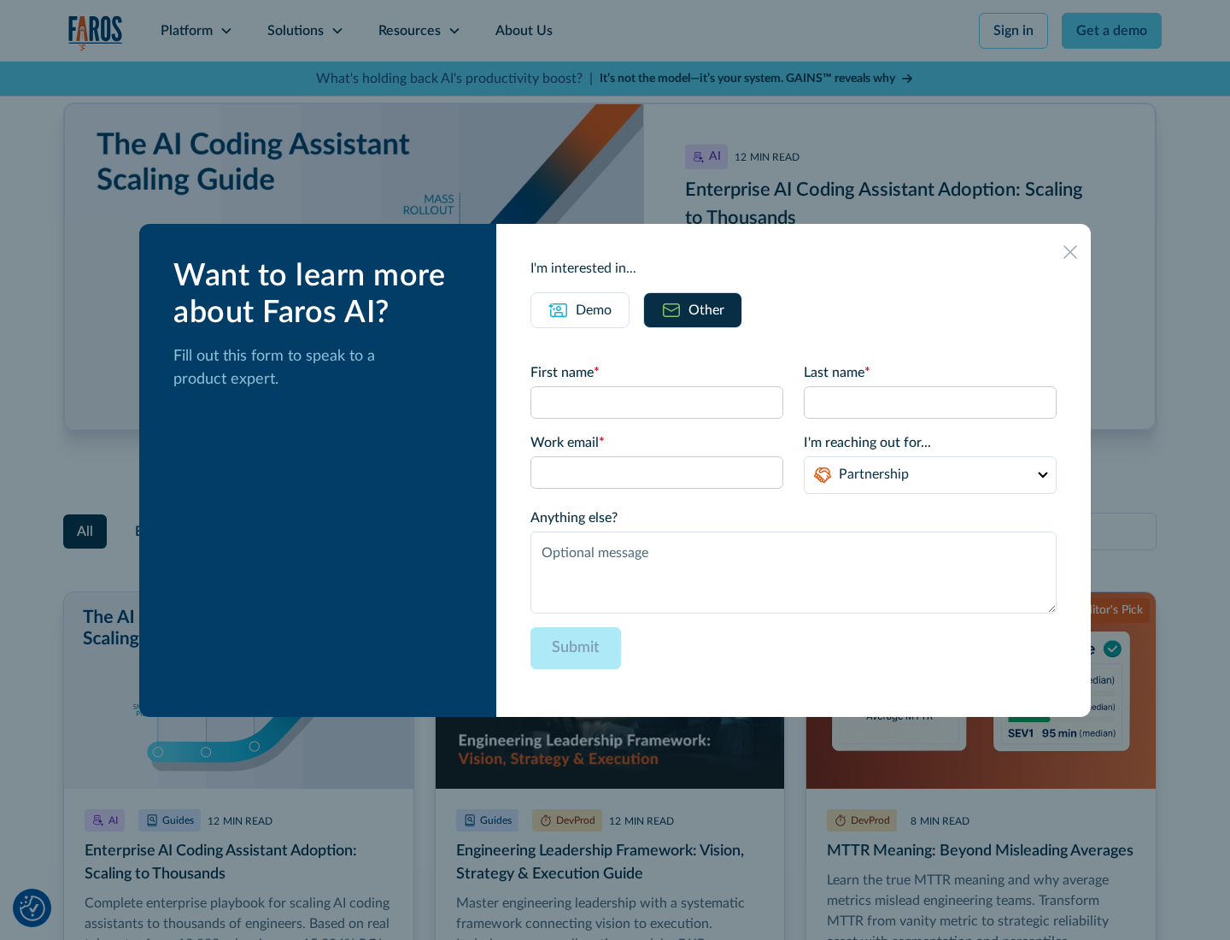
click at [1071, 251] on icon at bounding box center [1070, 252] width 14 height 14
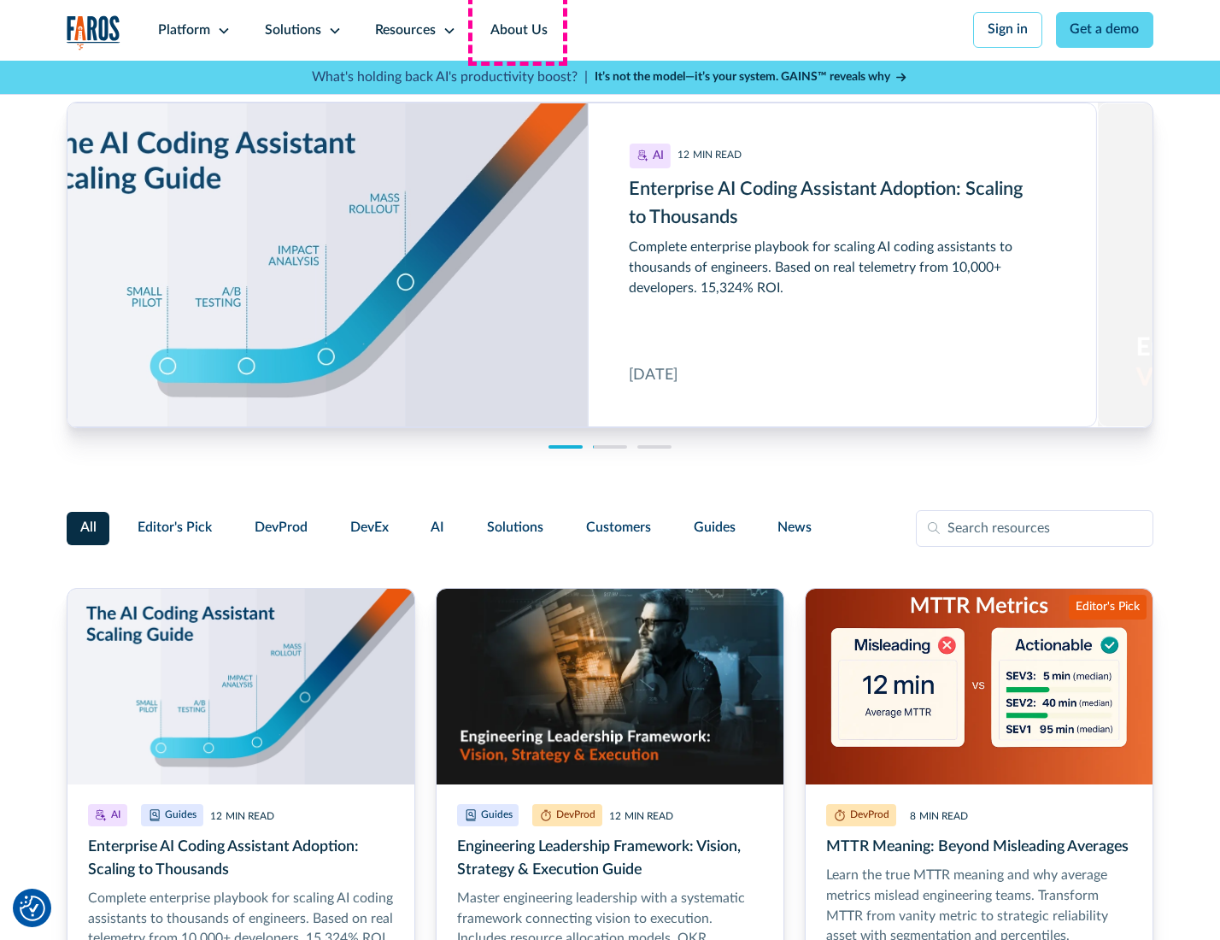
click at [517, 30] on link "About Us" at bounding box center [518, 30] width 91 height 61
